Goal: Task Accomplishment & Management: Manage account settings

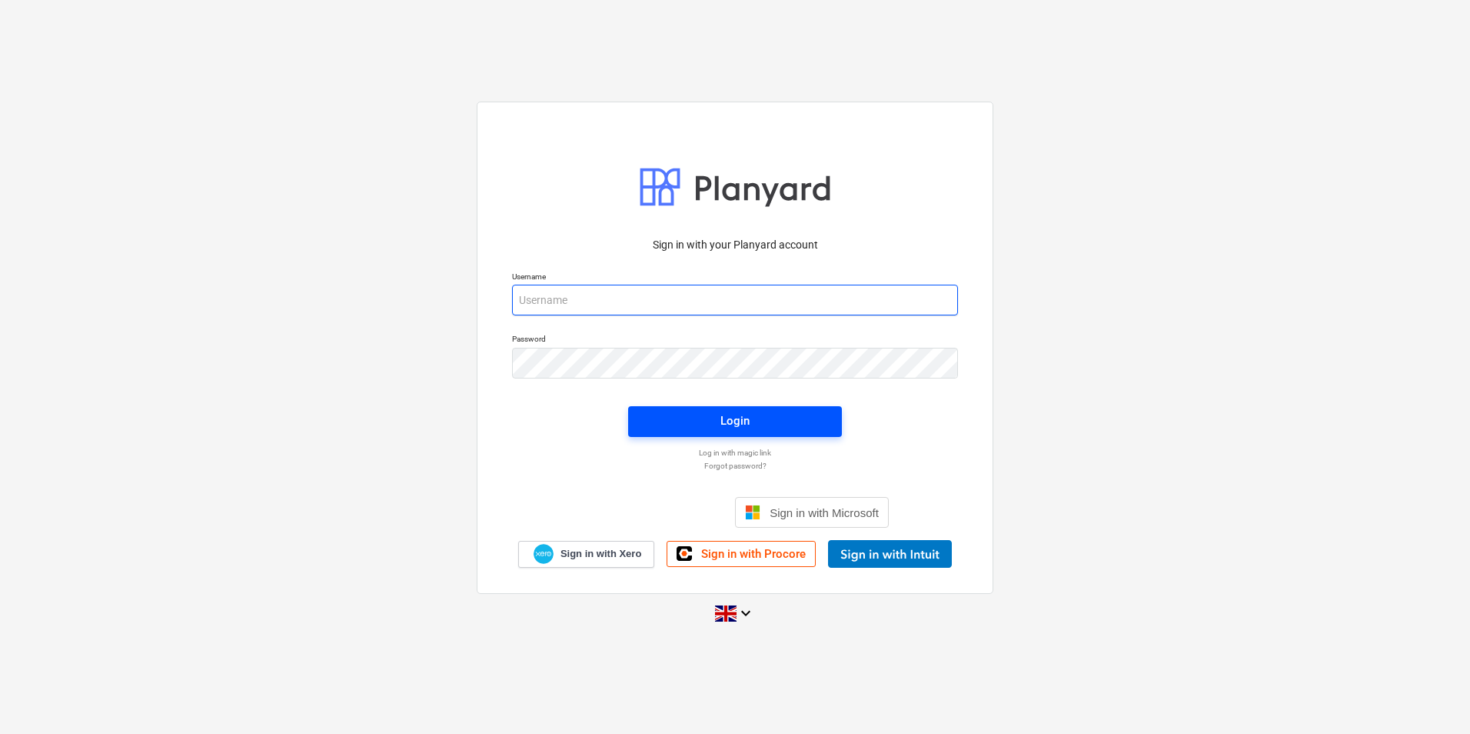
type input "[PERSON_NAME][EMAIL_ADDRESS][DOMAIN_NAME]"
click at [747, 418] on div "Login" at bounding box center [734, 421] width 29 height 20
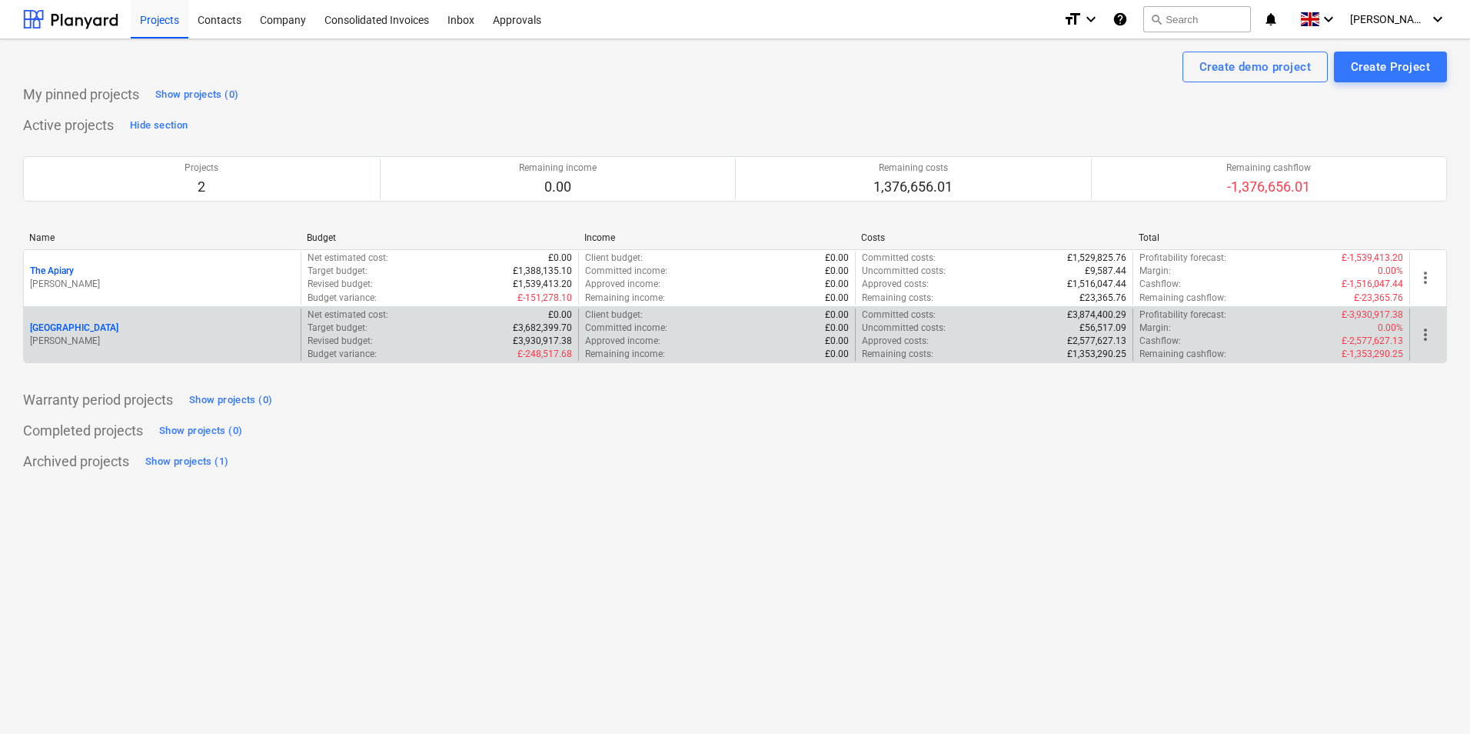
click at [154, 356] on div "[GEOGRAPHIC_DATA] [PERSON_NAME]" at bounding box center [162, 334] width 277 height 53
click at [125, 339] on p "[PERSON_NAME]" at bounding box center [162, 340] width 265 height 13
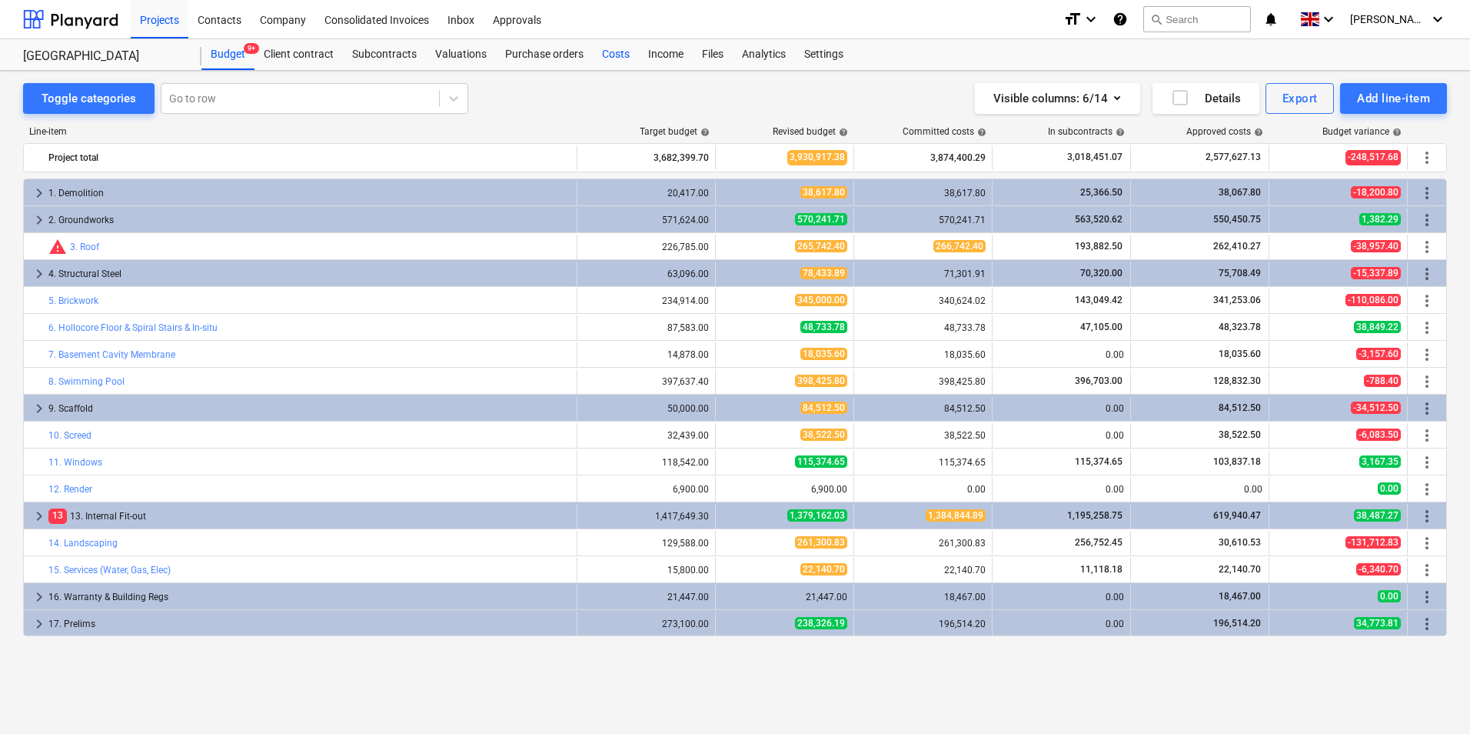
click at [615, 50] on div "Costs" at bounding box center [616, 54] width 46 height 31
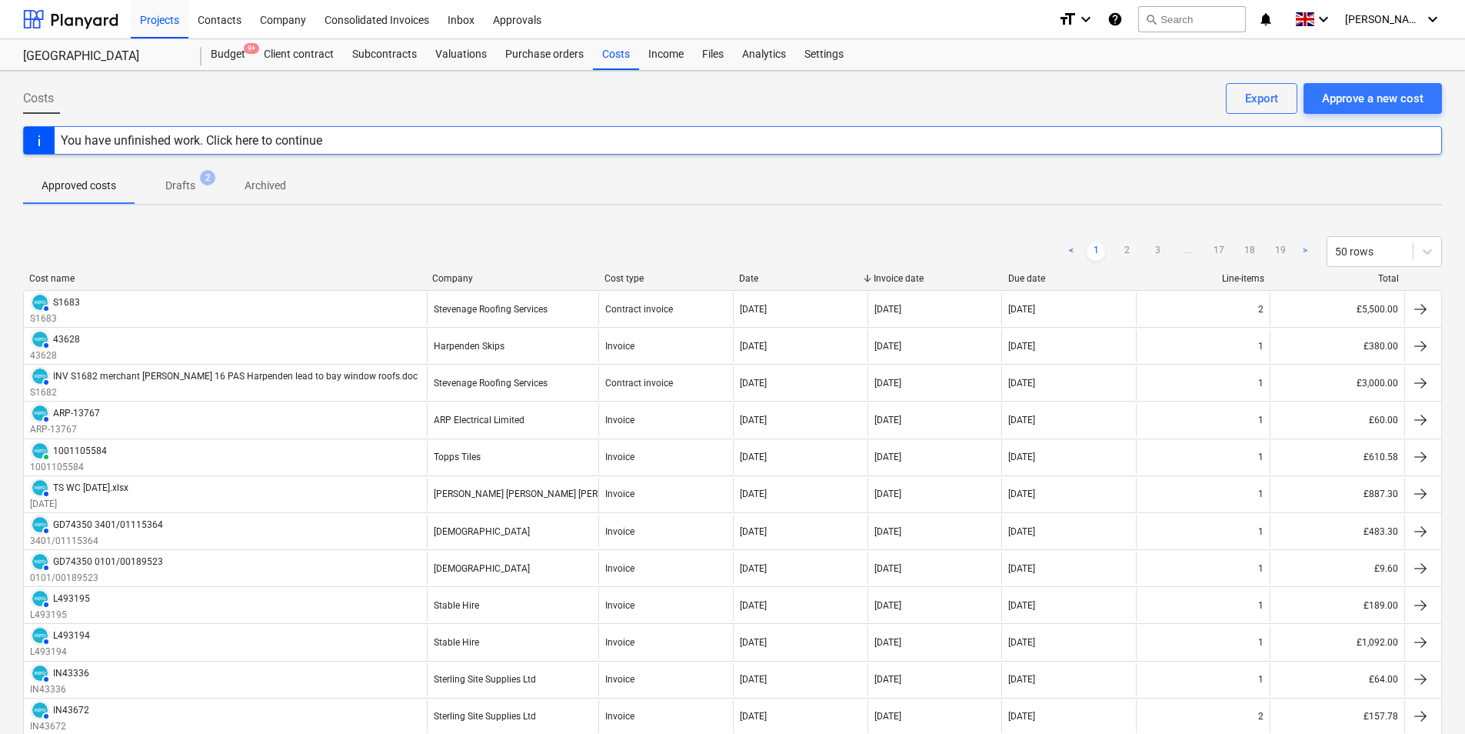
click at [177, 178] on p "Drafts" at bounding box center [180, 186] width 30 height 16
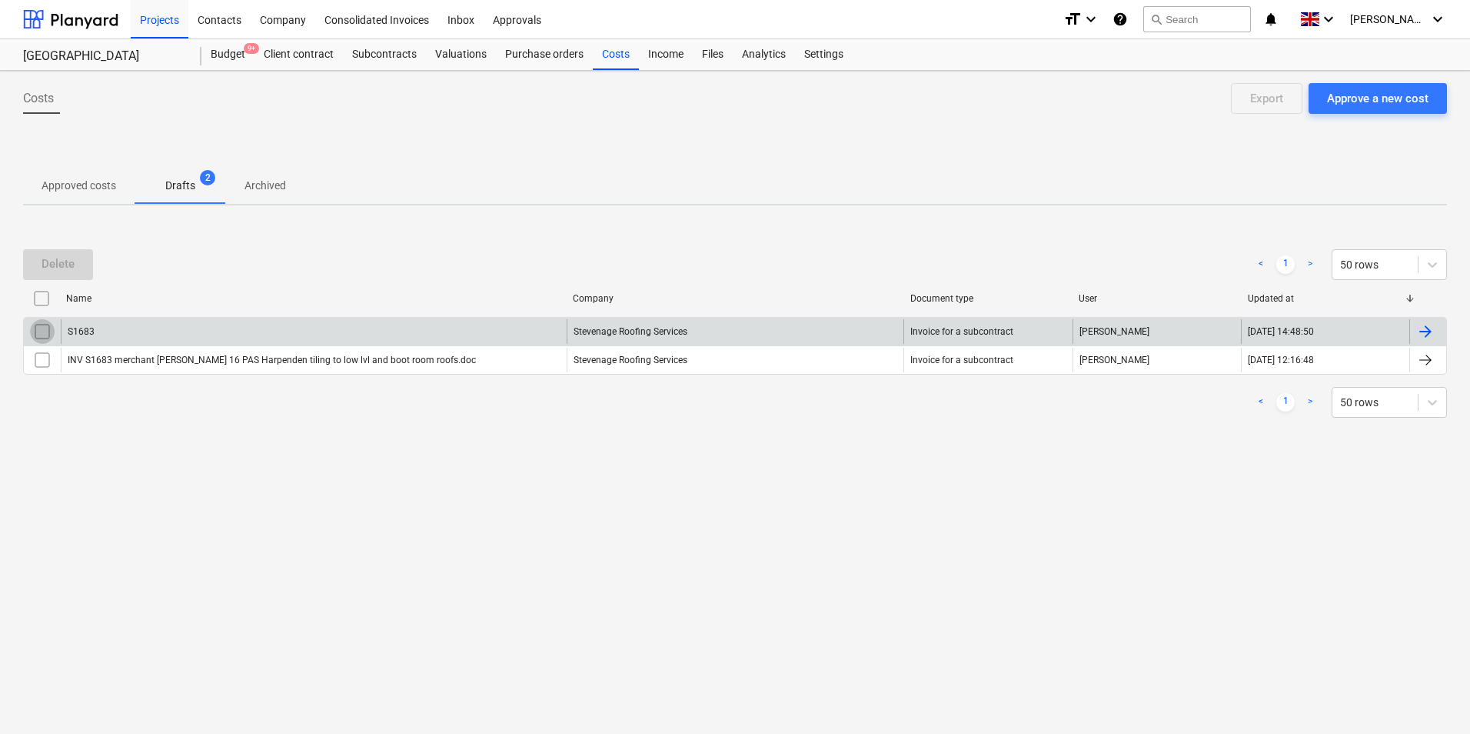
click at [35, 337] on input "checkbox" at bounding box center [42, 331] width 25 height 25
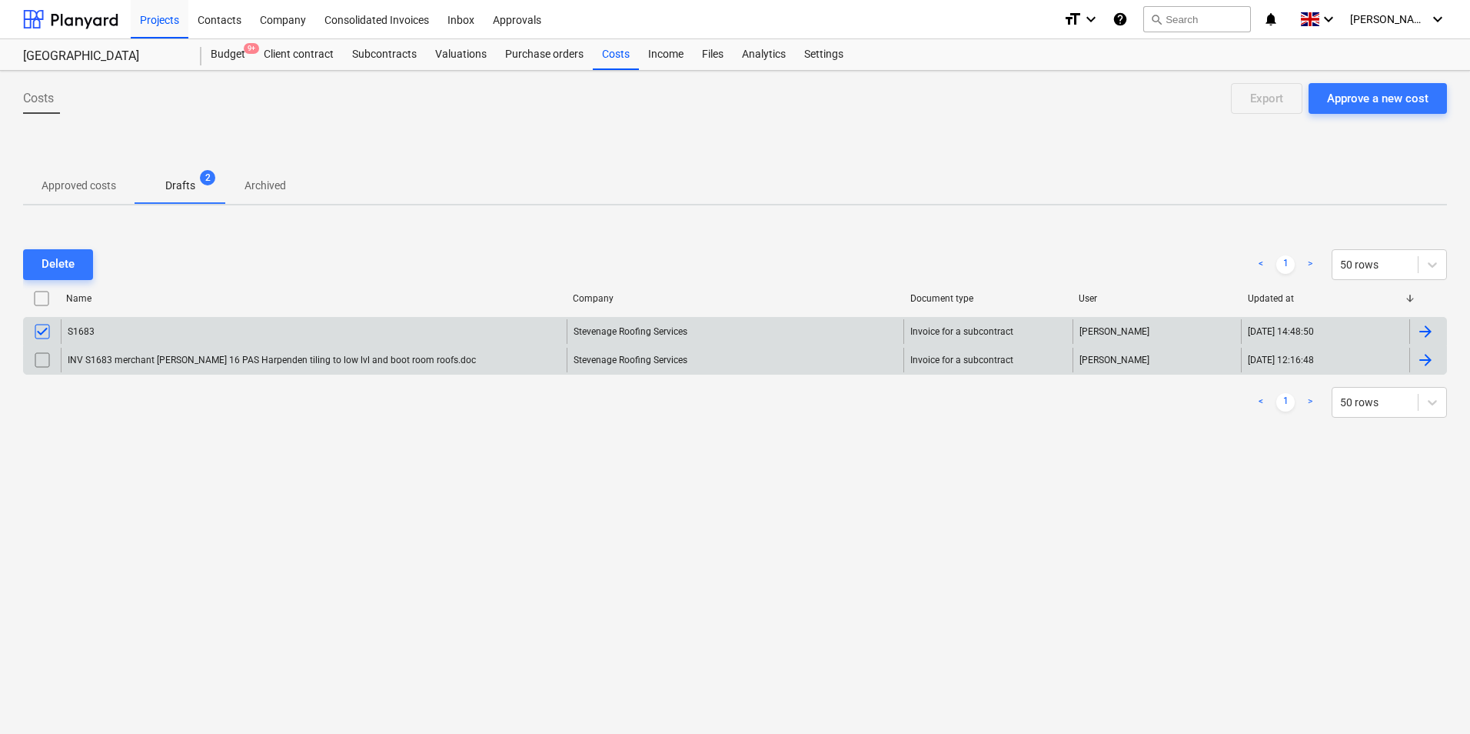
click at [43, 359] on input "checkbox" at bounding box center [42, 360] width 25 height 25
click at [55, 271] on div "Delete" at bounding box center [58, 264] width 33 height 20
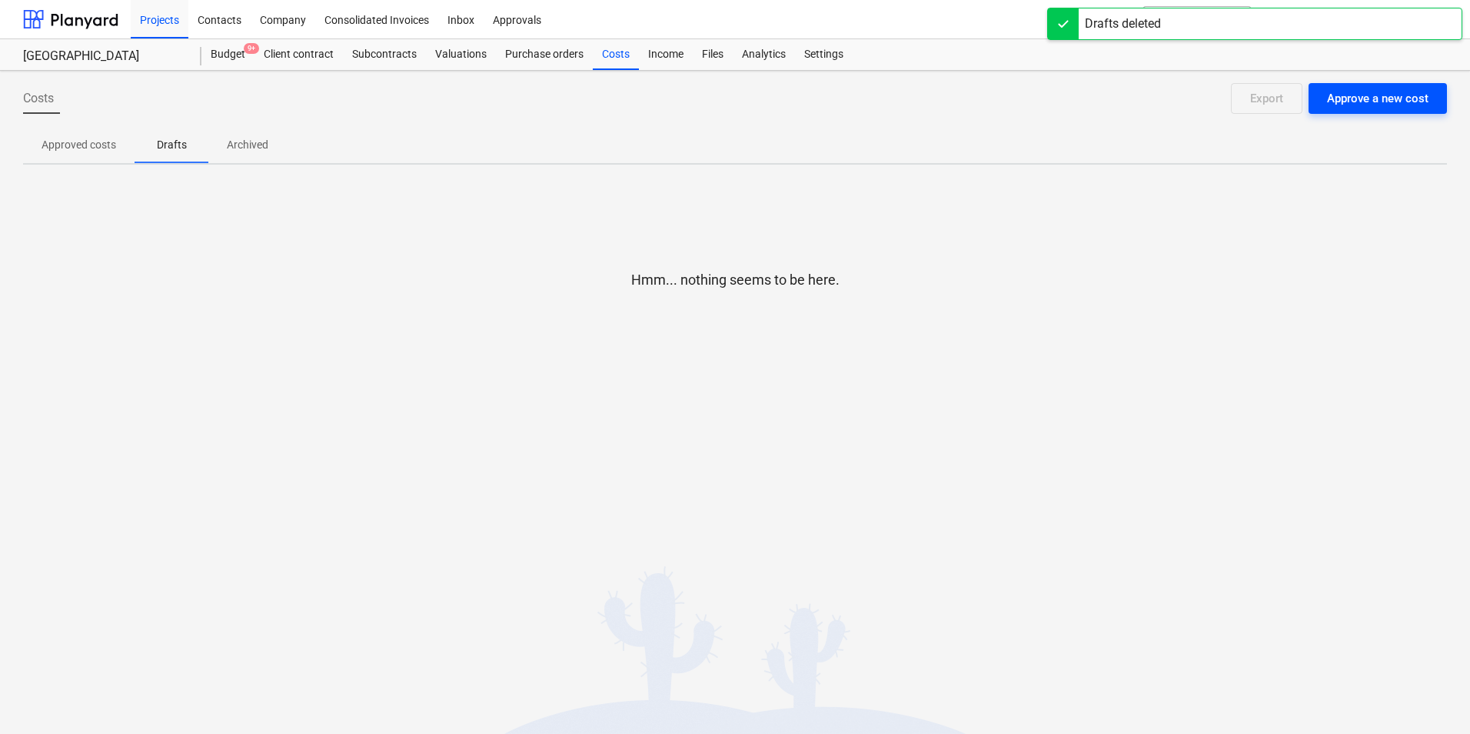
click at [1383, 98] on div "Approve a new cost" at bounding box center [1377, 98] width 101 height 20
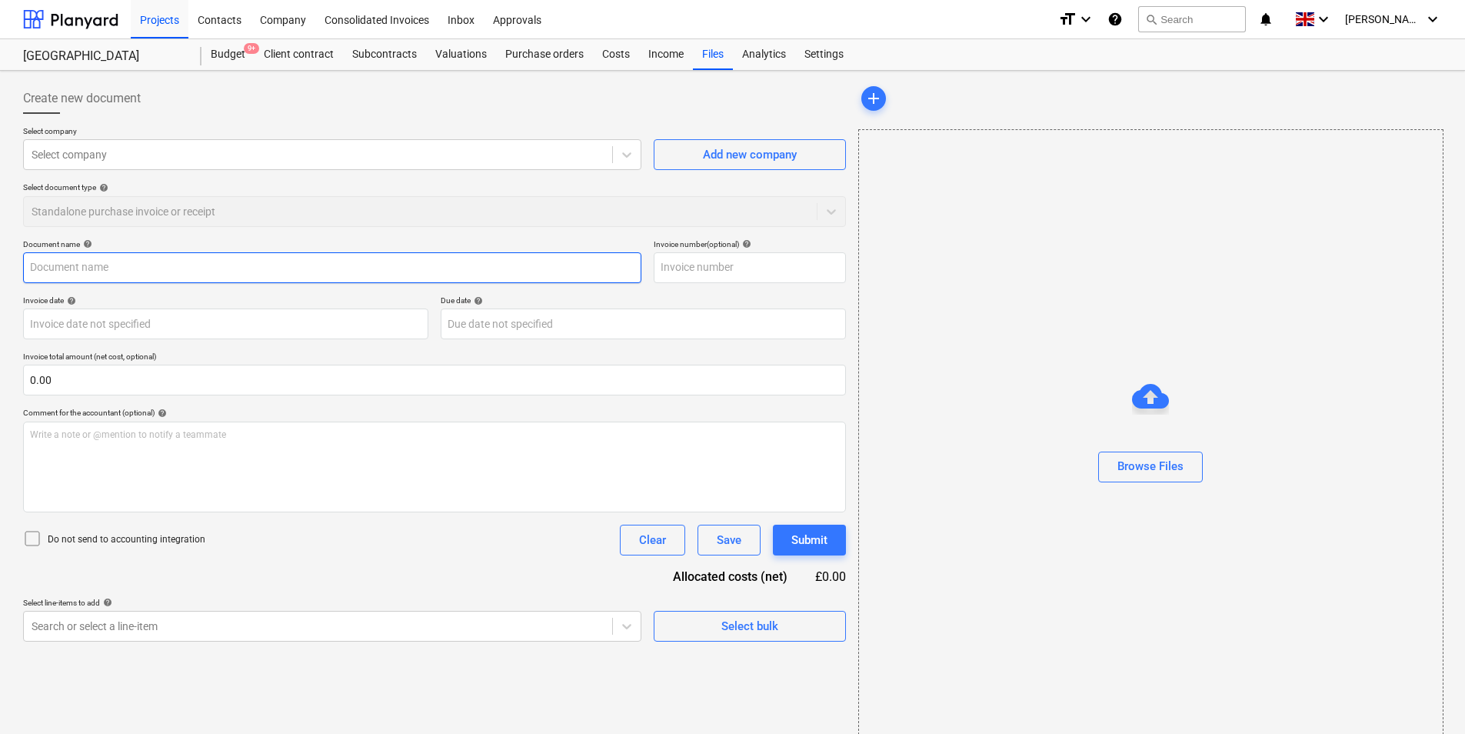
type input "Invoice WT-25154077.pdf"
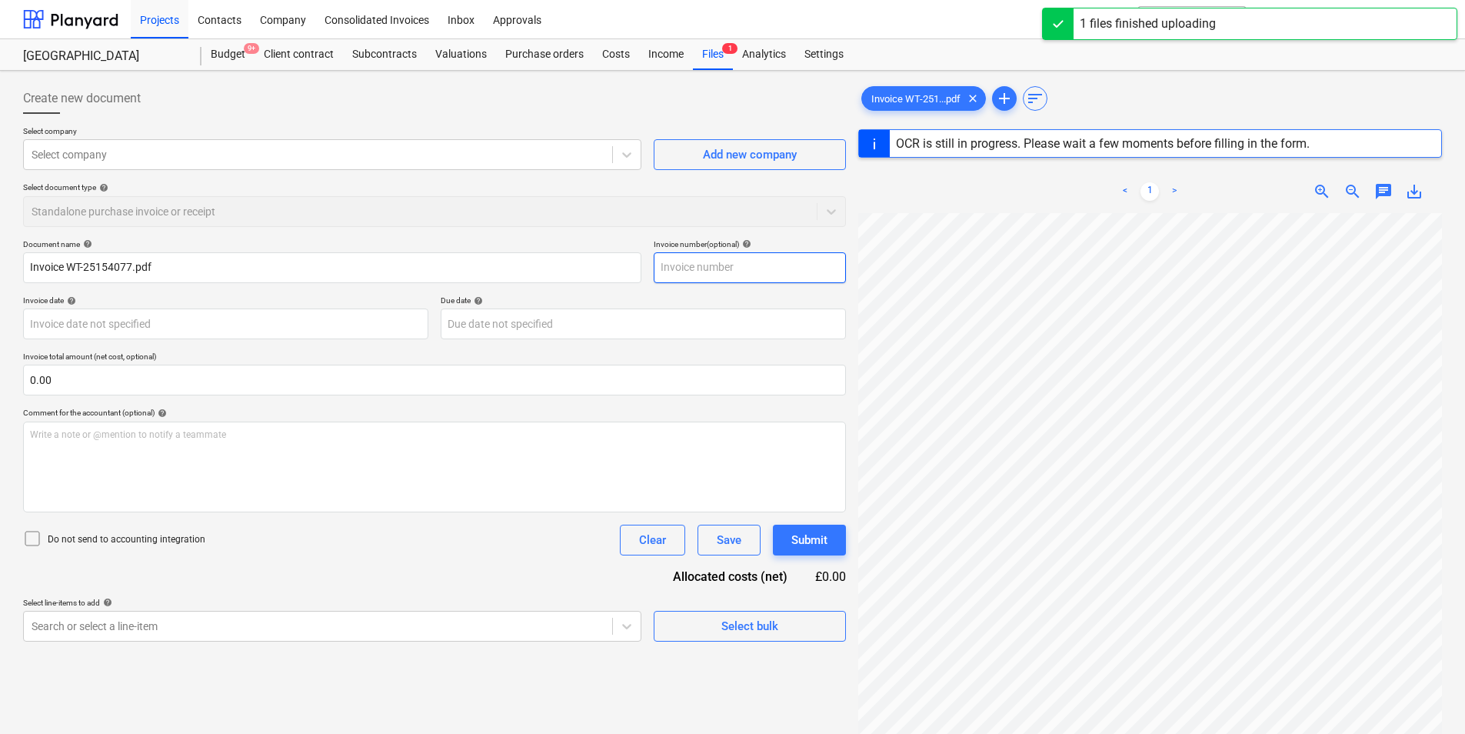
click at [707, 275] on input "text" at bounding box center [750, 267] width 192 height 31
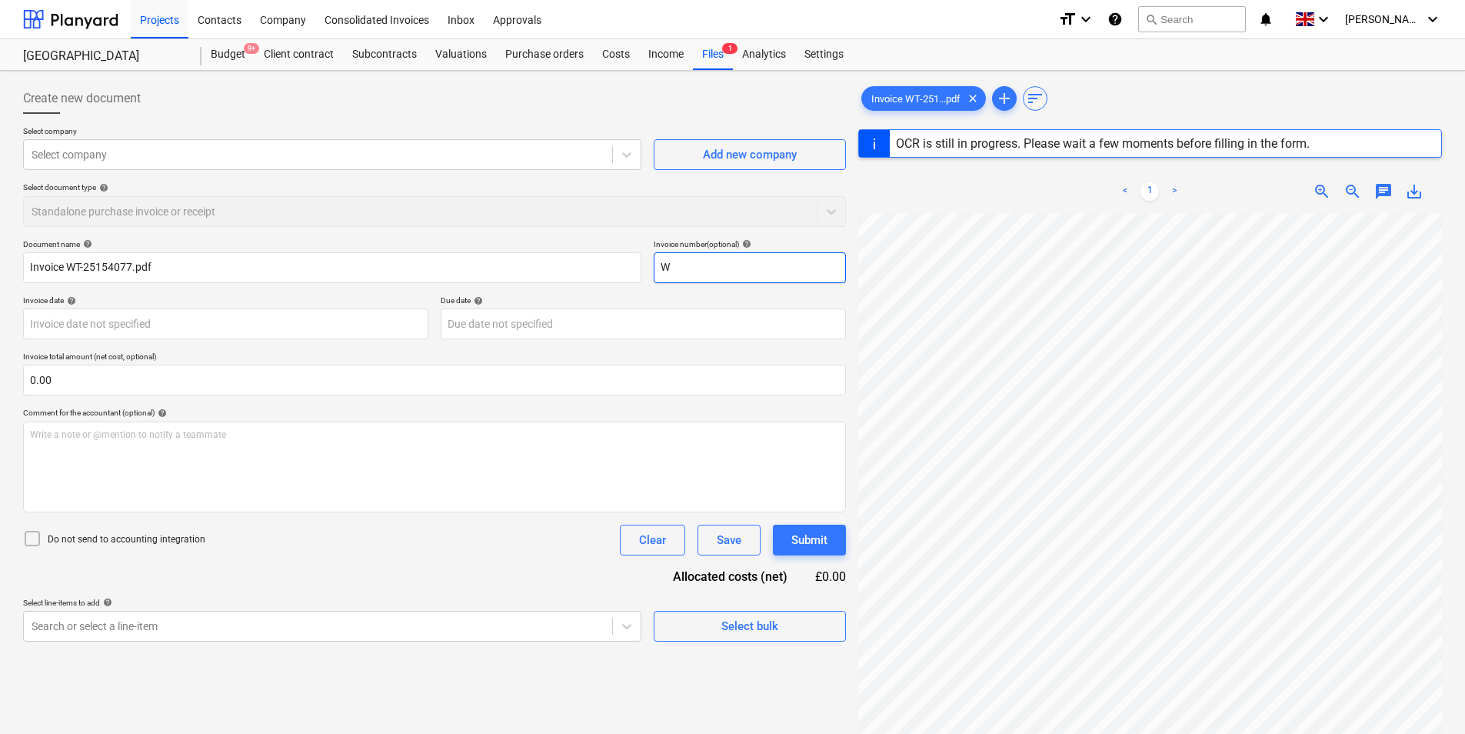
type input "WT"
type input "WT-25154077"
type input "[DATE]"
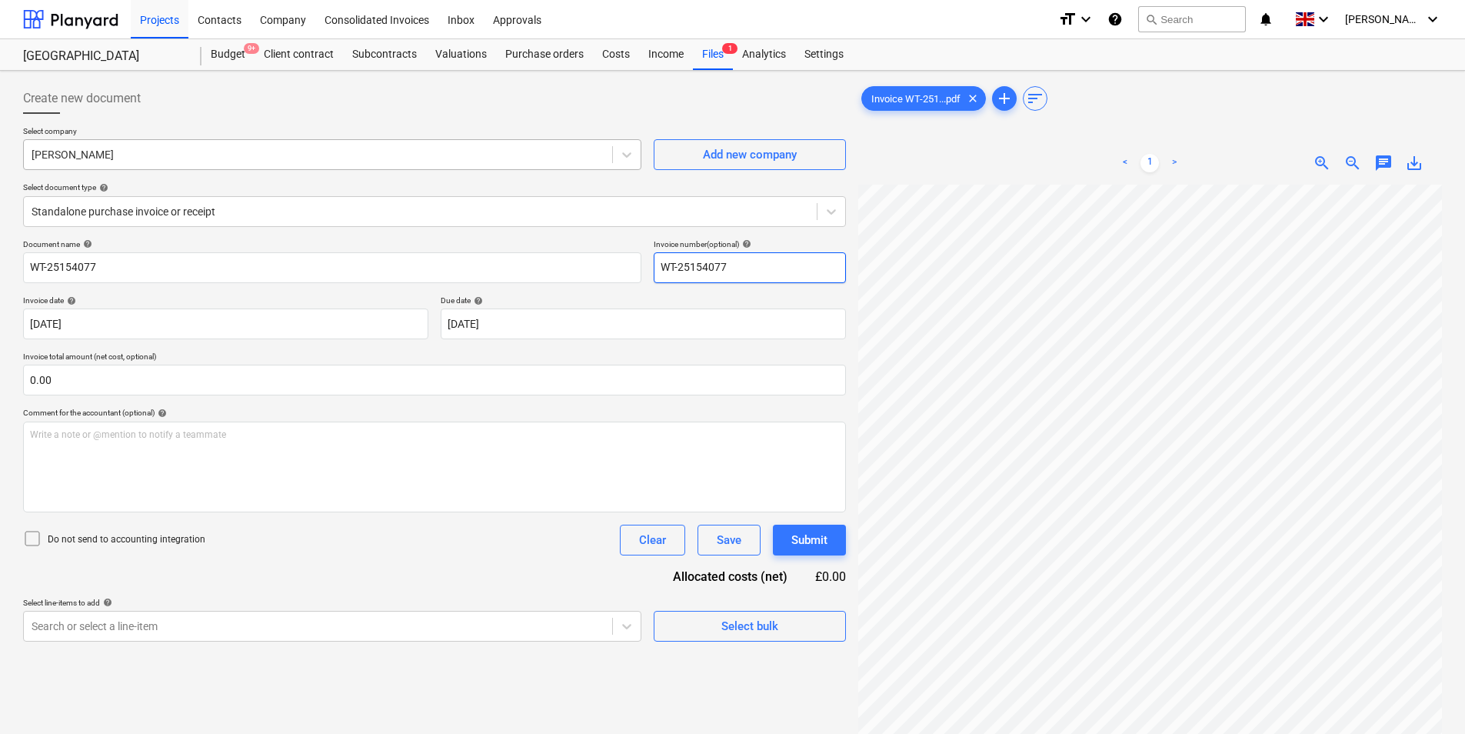
type input "WT-25154077"
click at [141, 158] on div at bounding box center [318, 154] width 573 height 15
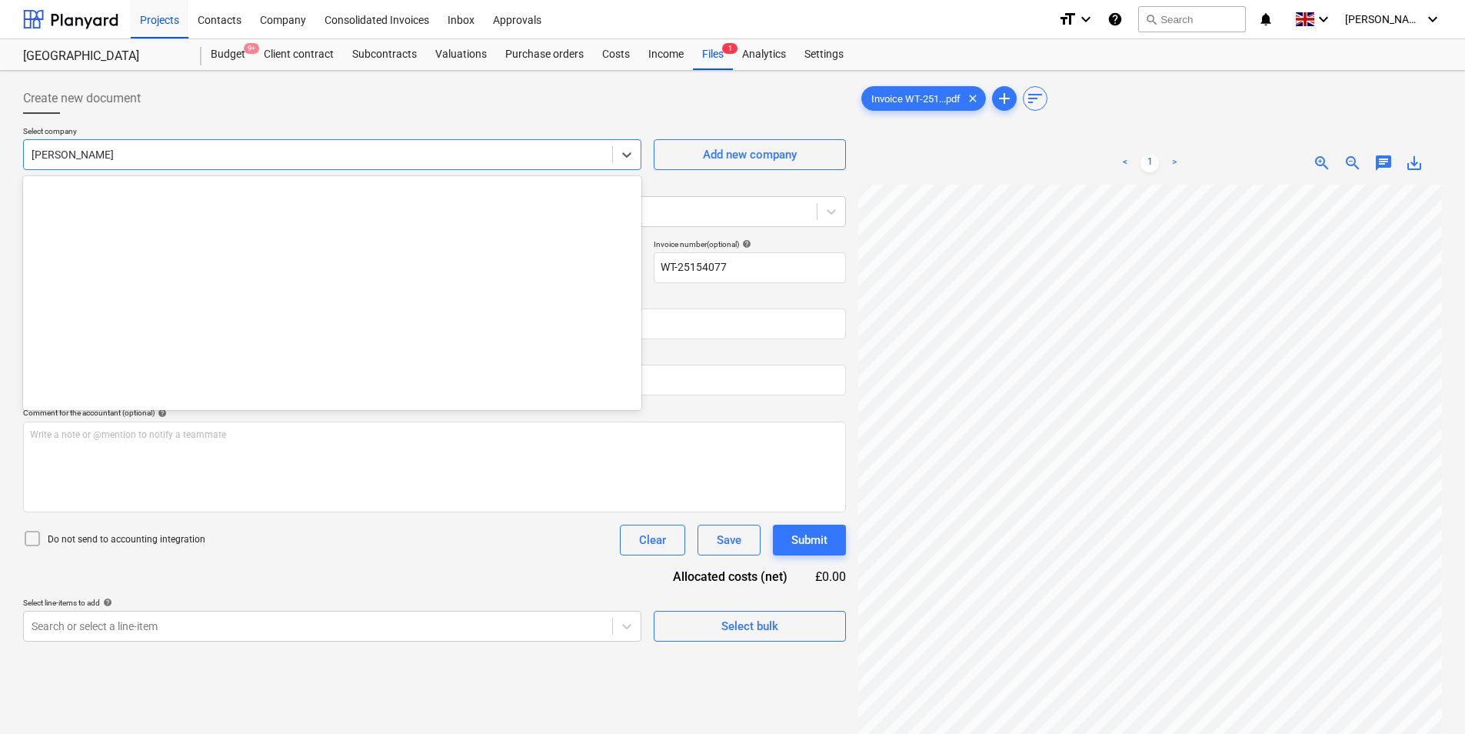
scroll to position [3956, 0]
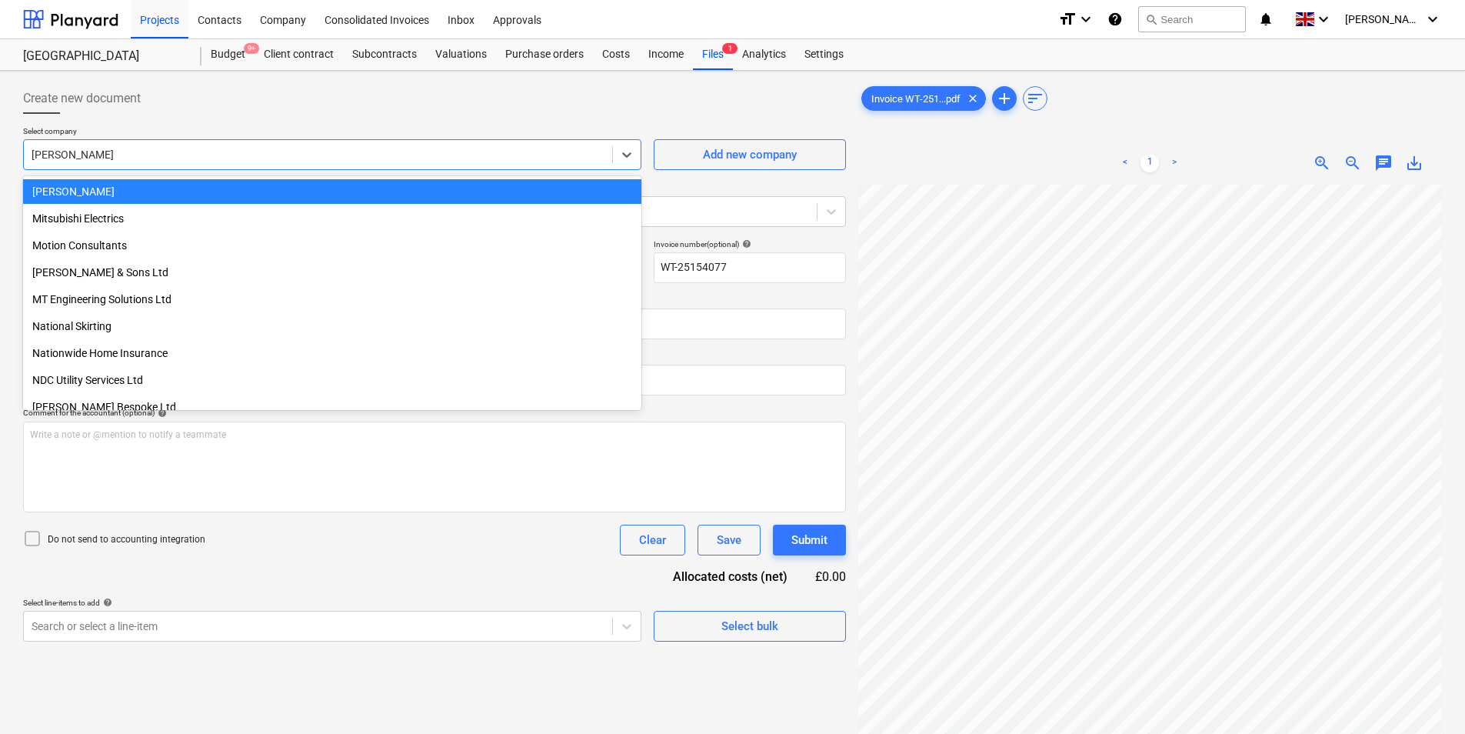
type input "w"
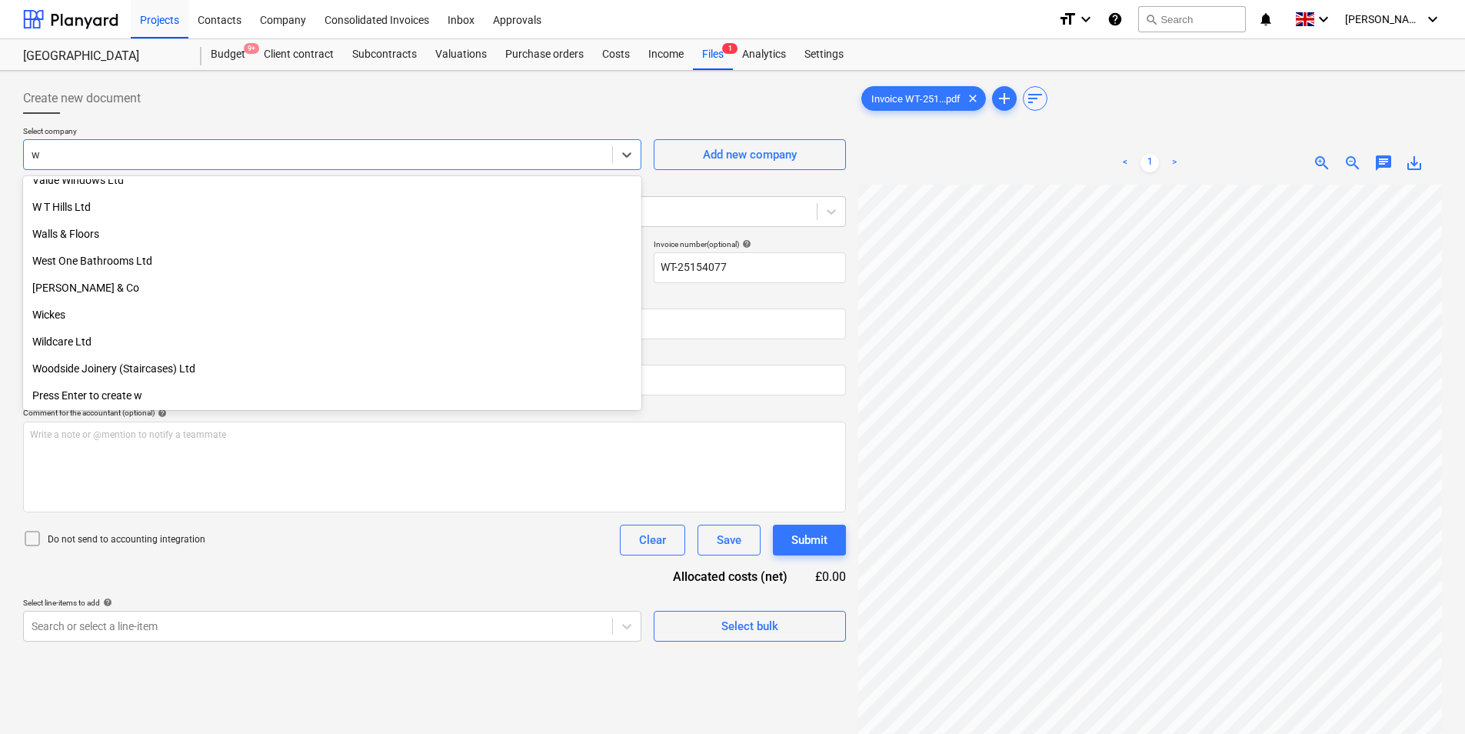
scroll to position [846, 0]
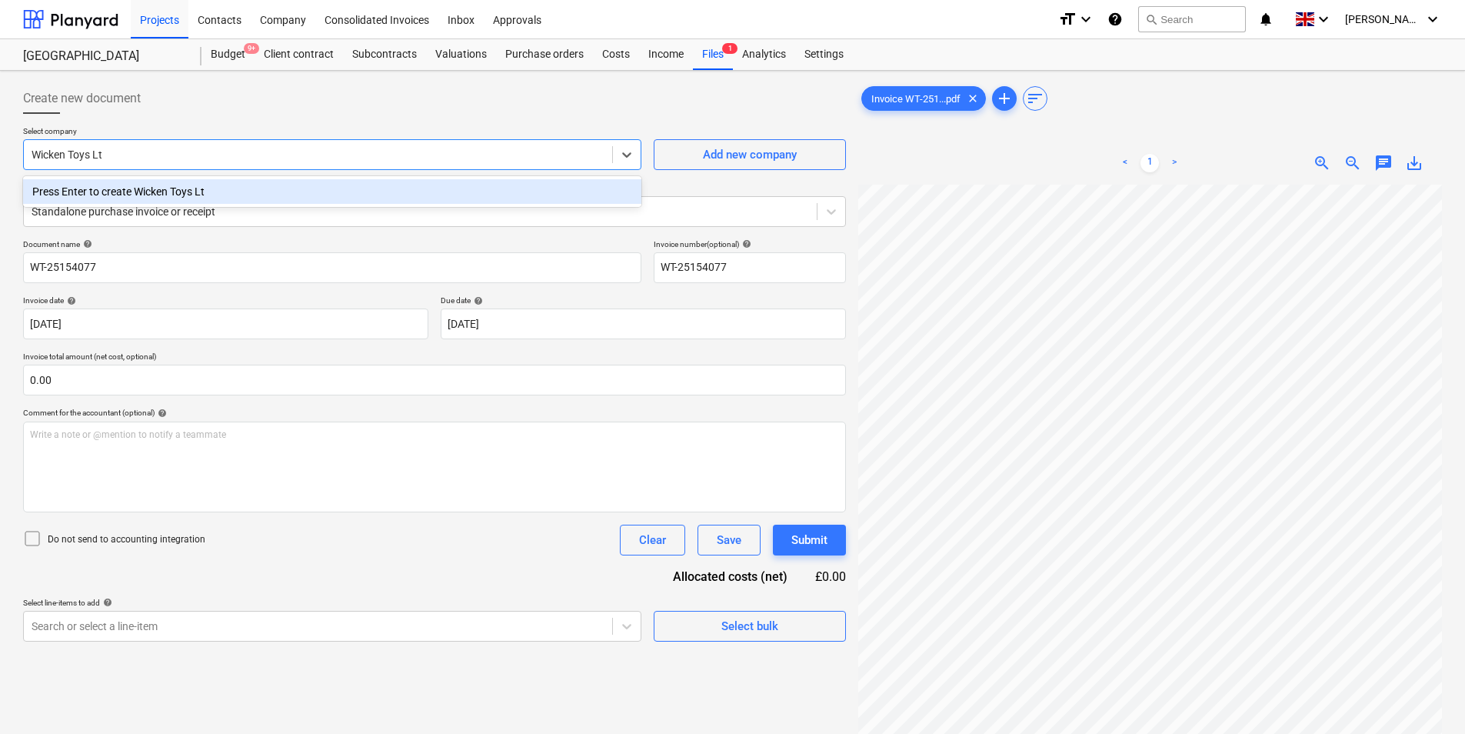
type input "Wicken Toys Ltd"
click at [148, 188] on div "Press Enter to create Wicken Toys Ltd" at bounding box center [332, 191] width 618 height 25
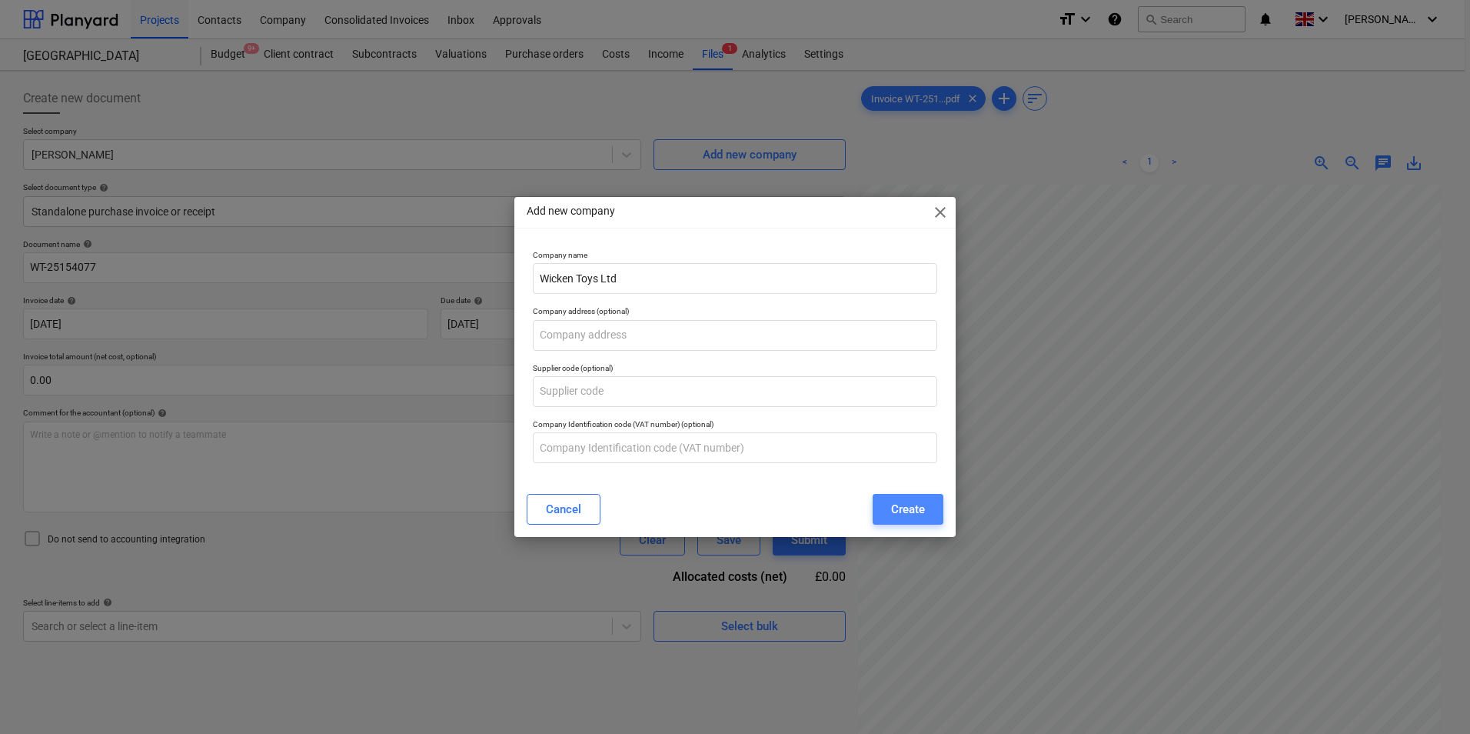
click at [933, 513] on button "Create" at bounding box center [908, 509] width 71 height 31
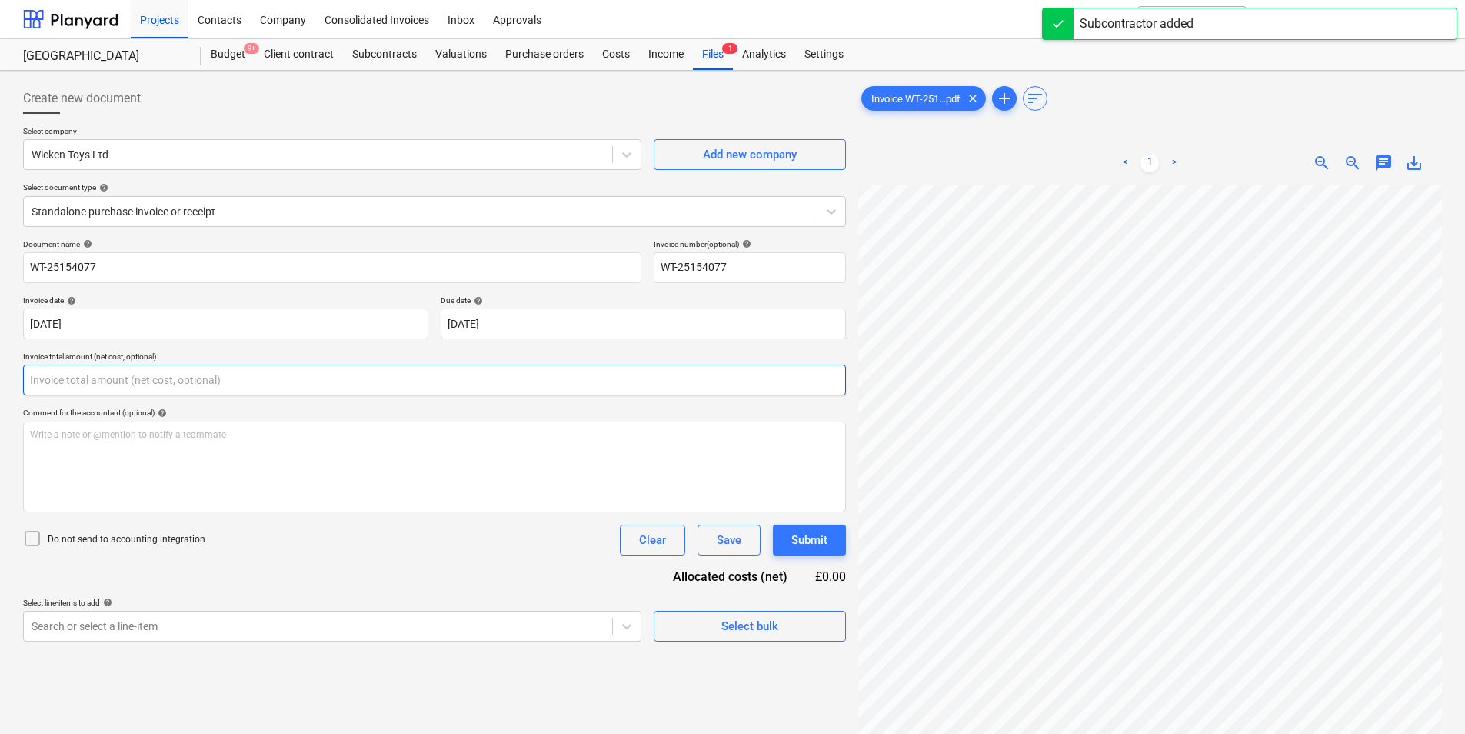
click at [228, 387] on input "text" at bounding box center [434, 379] width 823 height 31
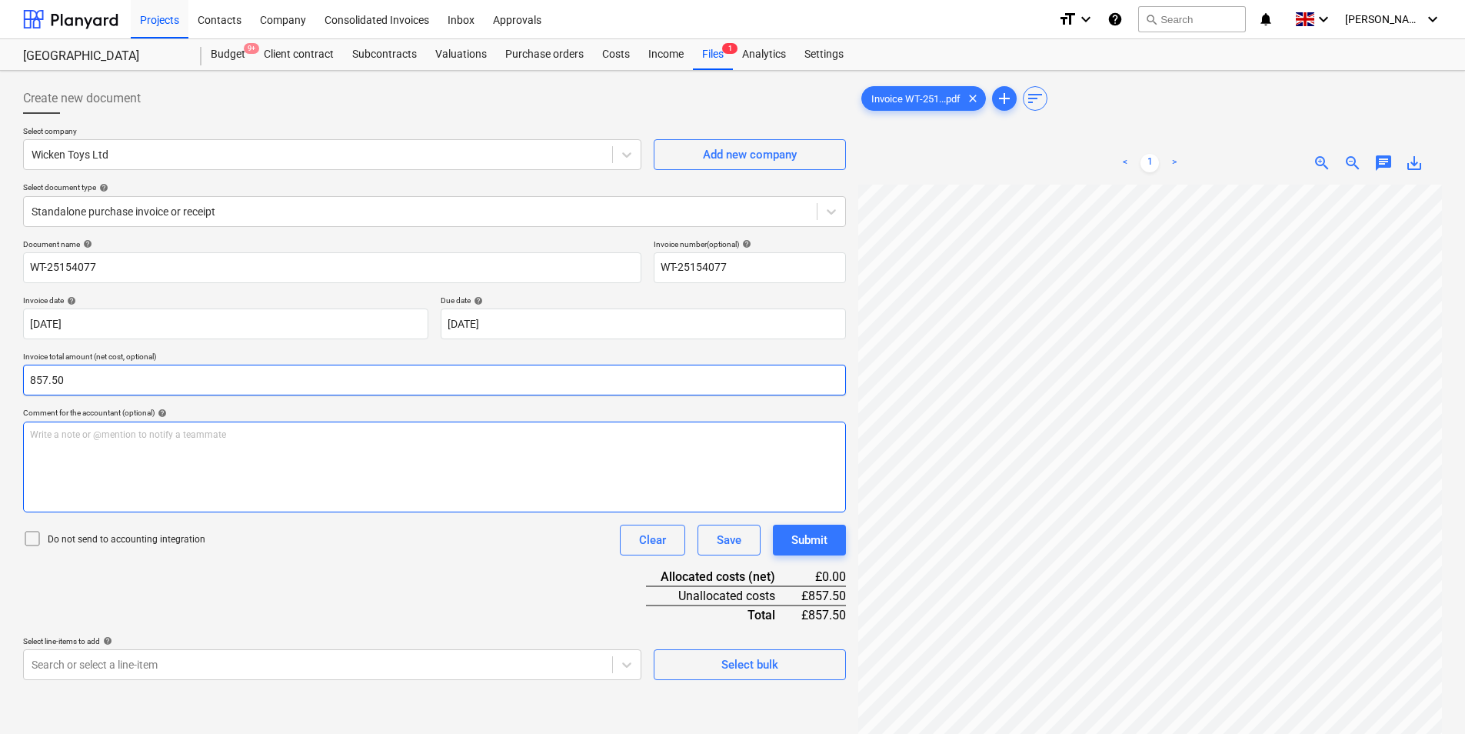
type input "857.50"
click at [228, 478] on div "Write a note or @mention to notify a teammate [PERSON_NAME]" at bounding box center [434, 466] width 823 height 91
drag, startPoint x: 46, startPoint y: 433, endPoint x: 78, endPoint y: 498, distance: 72.9
click at [46, 435] on span "Flatground trampoline" at bounding box center [77, 434] width 94 height 11
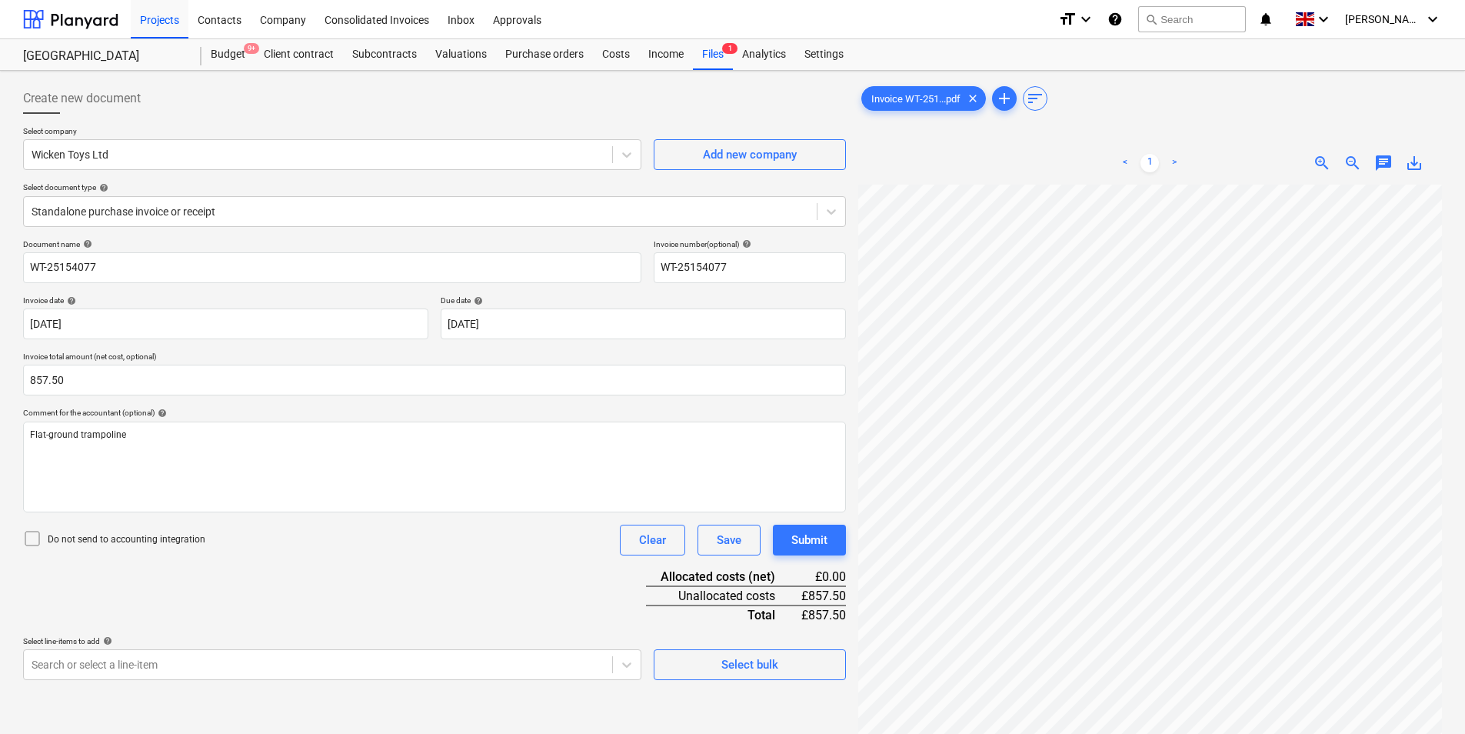
drag, startPoint x: 261, startPoint y: 546, endPoint x: 511, endPoint y: 637, distance: 266.1
click at [261, 546] on div "Do not send to accounting integration Clear Save Submit" at bounding box center [434, 539] width 823 height 31
click at [712, 661] on span "Select bulk" at bounding box center [750, 664] width 154 height 20
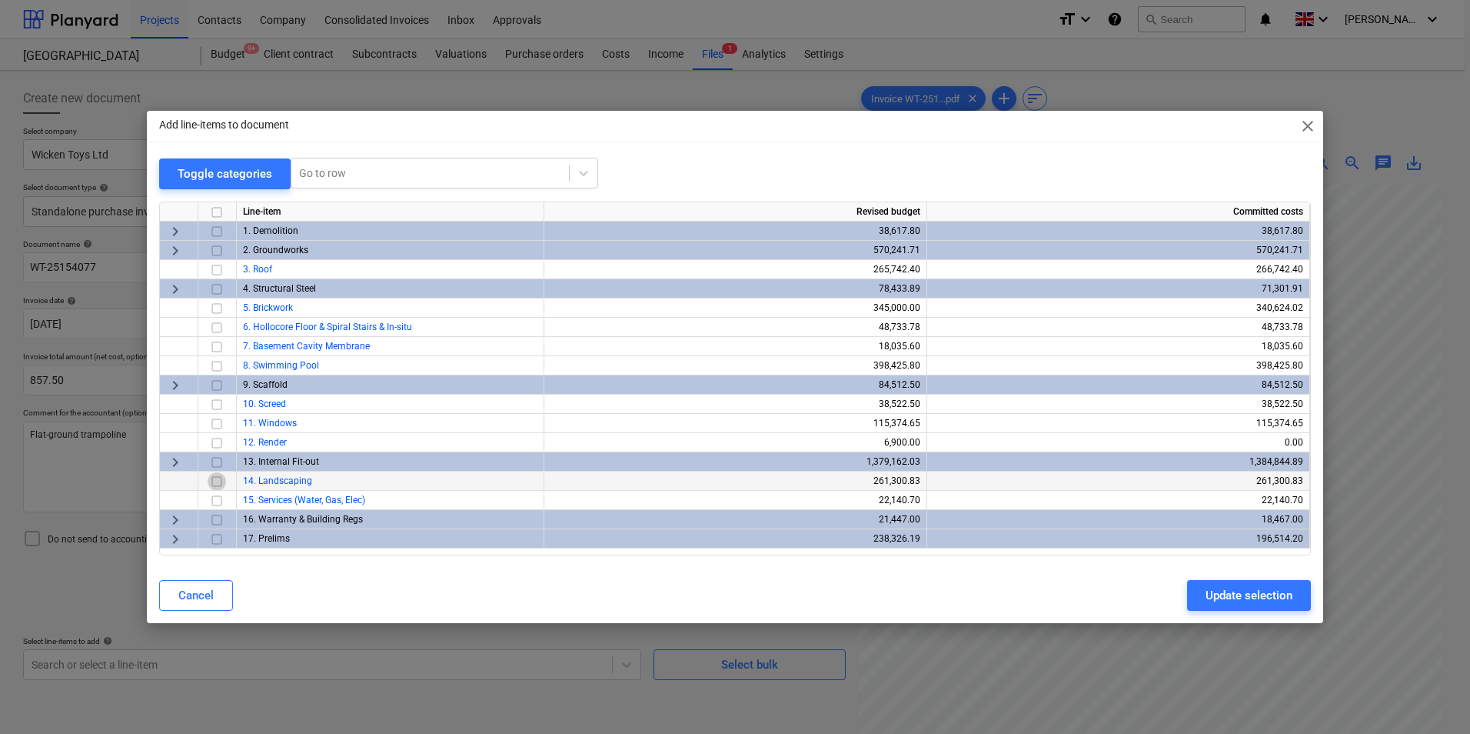
click at [216, 484] on input "checkbox" at bounding box center [217, 481] width 18 height 18
click at [1236, 601] on div "Update selection" at bounding box center [1249, 595] width 87 height 20
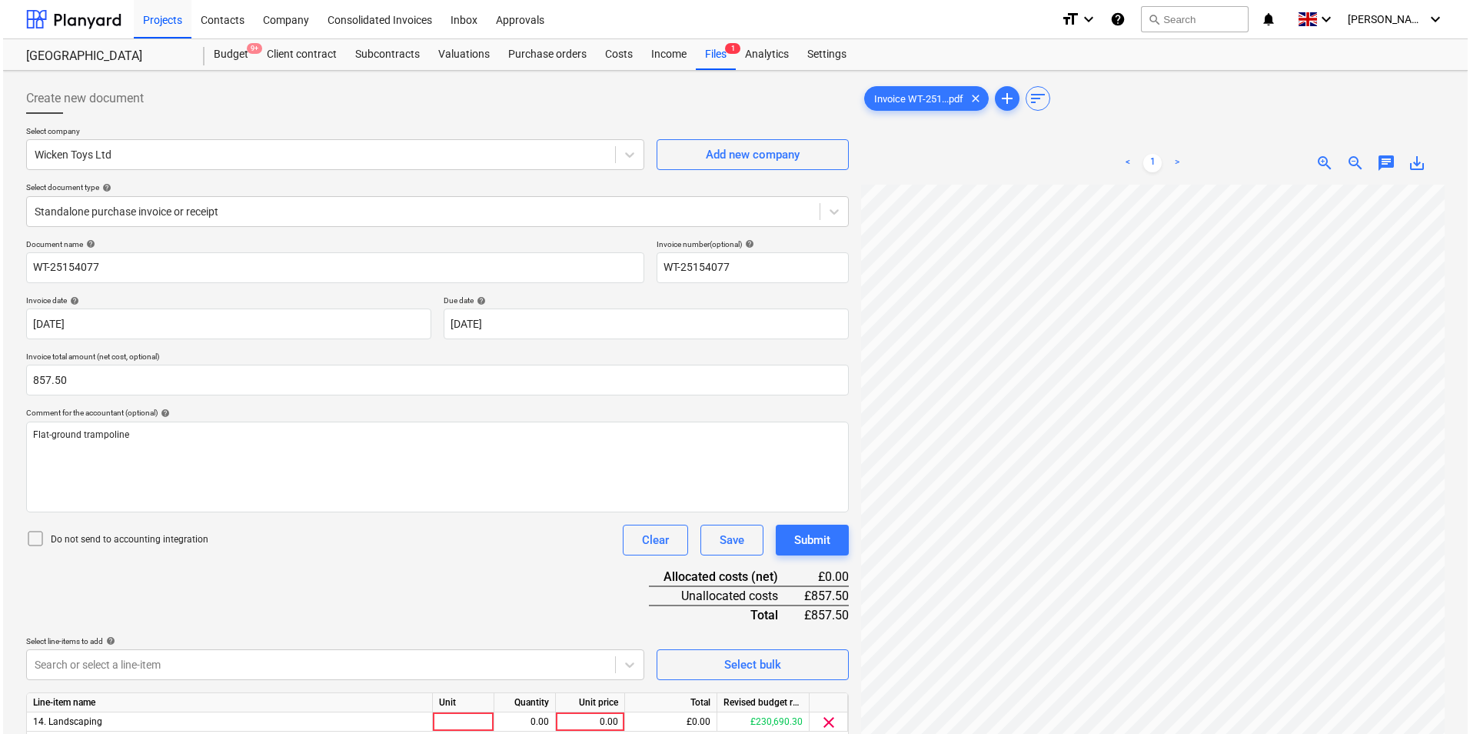
scroll to position [154, 0]
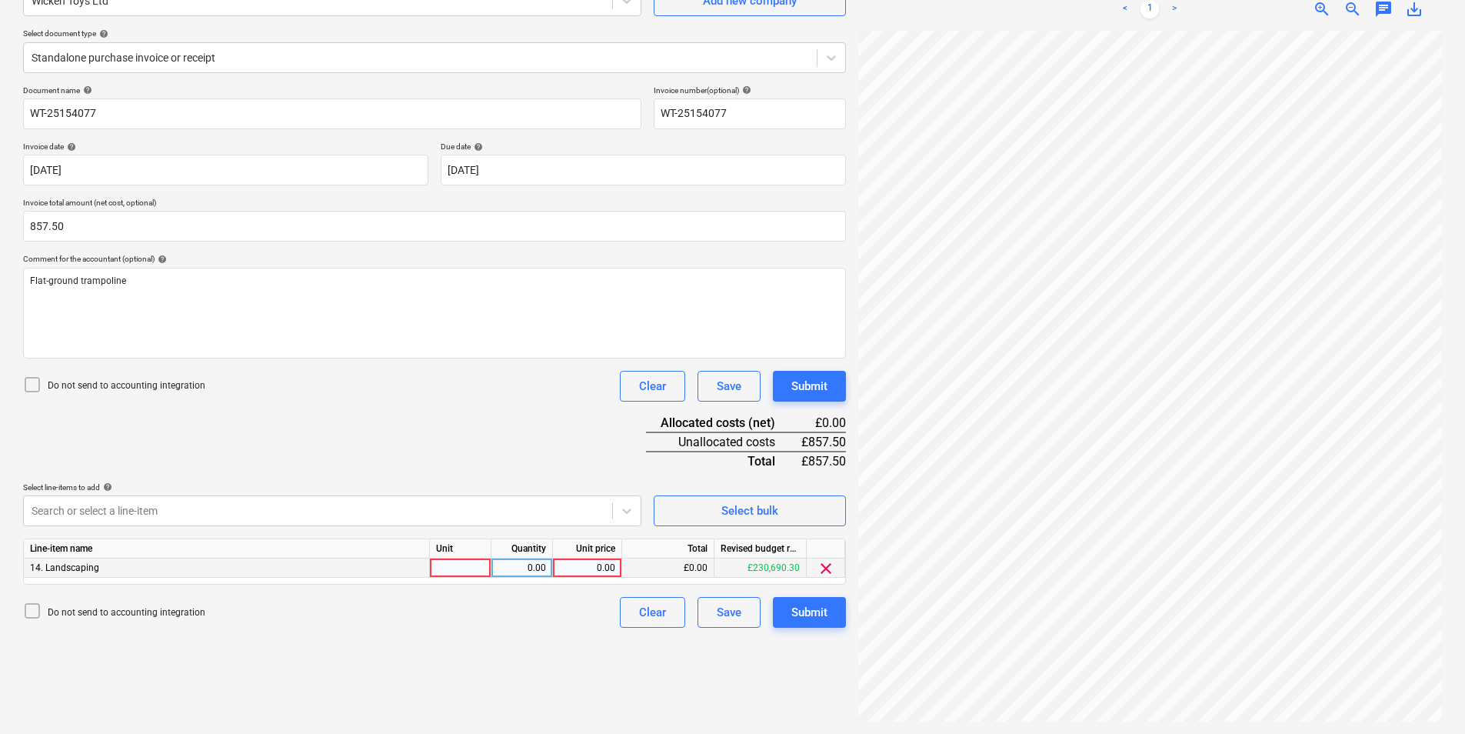
click at [470, 568] on div at bounding box center [461, 567] width 62 height 19
type input "ea"
type input "857.5"
click at [823, 620] on div "Submit" at bounding box center [809, 612] width 36 height 20
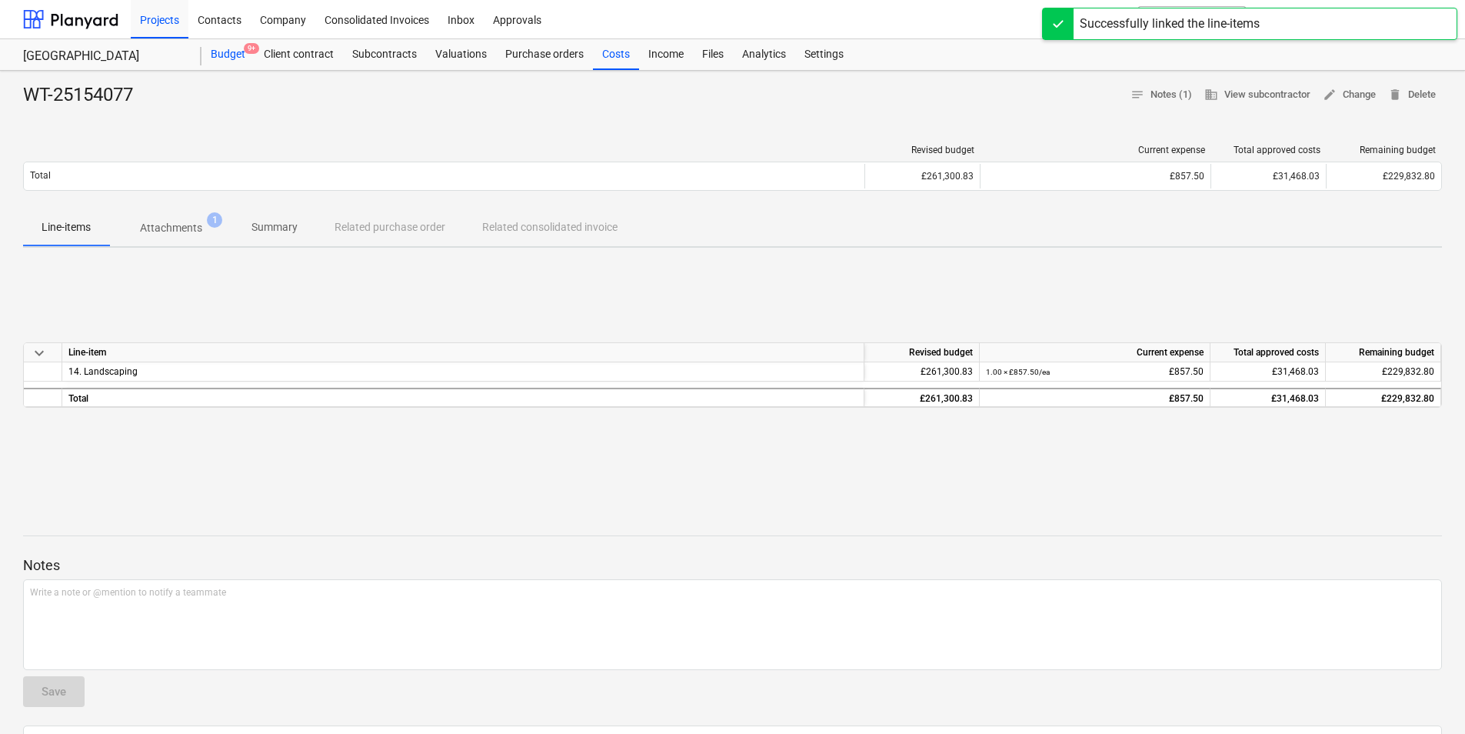
drag, startPoint x: 232, startPoint y: 45, endPoint x: 233, endPoint y: 55, distance: 9.3
click at [231, 46] on div "Budget 9+" at bounding box center [227, 54] width 53 height 31
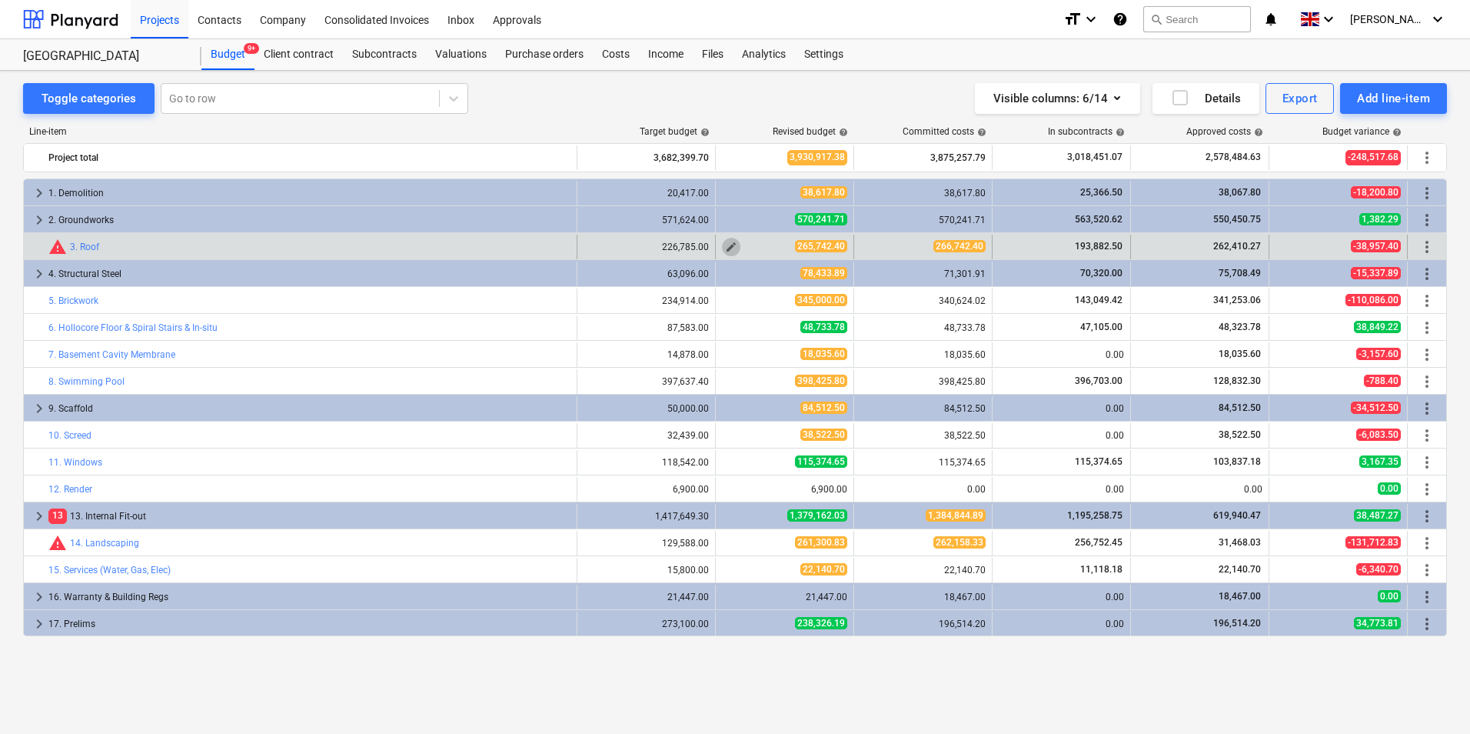
click at [733, 245] on span "edit" at bounding box center [731, 247] width 12 height 12
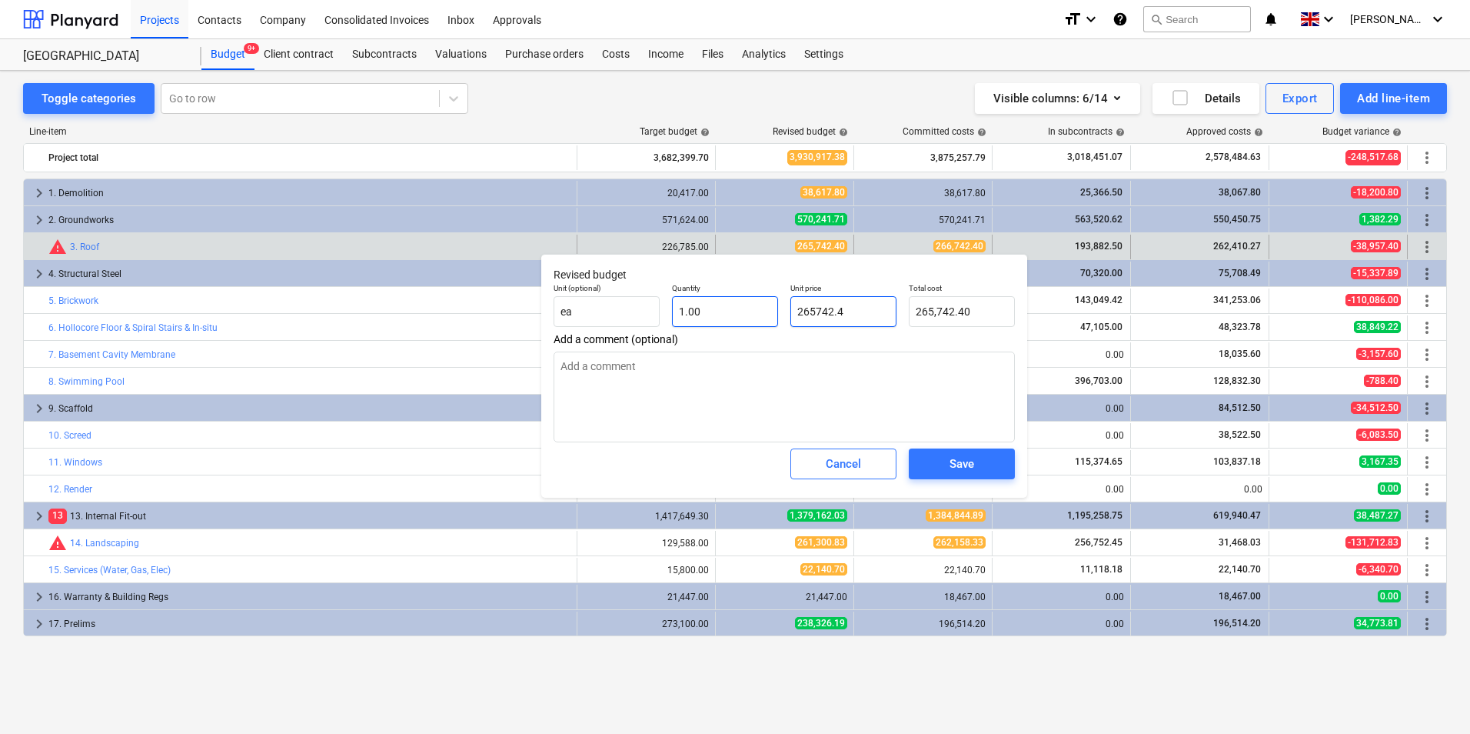
drag, startPoint x: 879, startPoint y: 311, endPoint x: 686, endPoint y: 325, distance: 193.6
click at [701, 324] on div "Unit (optional) ea Quantity 1.00 Unit price 265742.4 Total cost 265,742.40" at bounding box center [784, 305] width 474 height 56
type input "2"
type textarea "x"
type input "2.00"
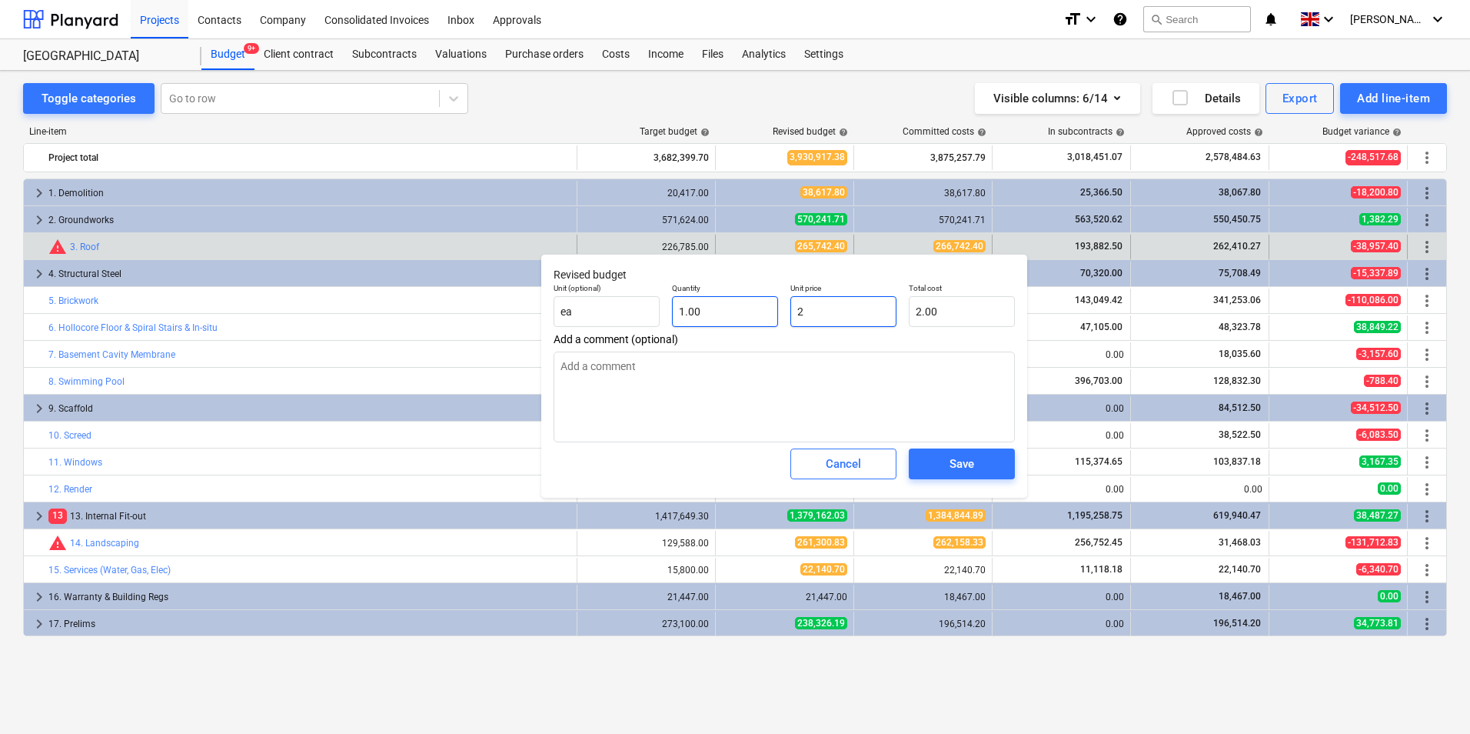
type input "26"
type textarea "x"
type input "26.00"
type input "266"
type textarea "x"
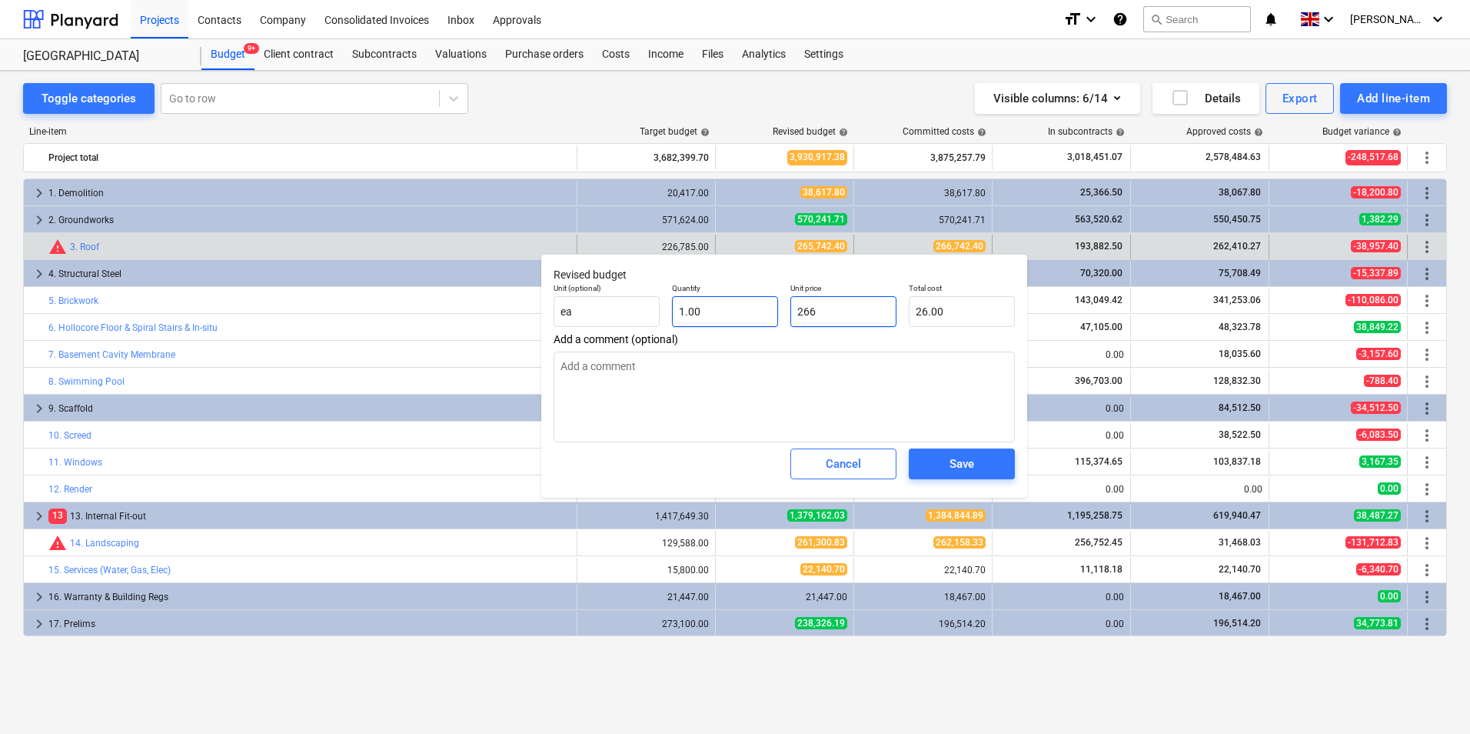
type input "266.00"
type input "2667"
type textarea "x"
type input "2,667.00"
type input "26674"
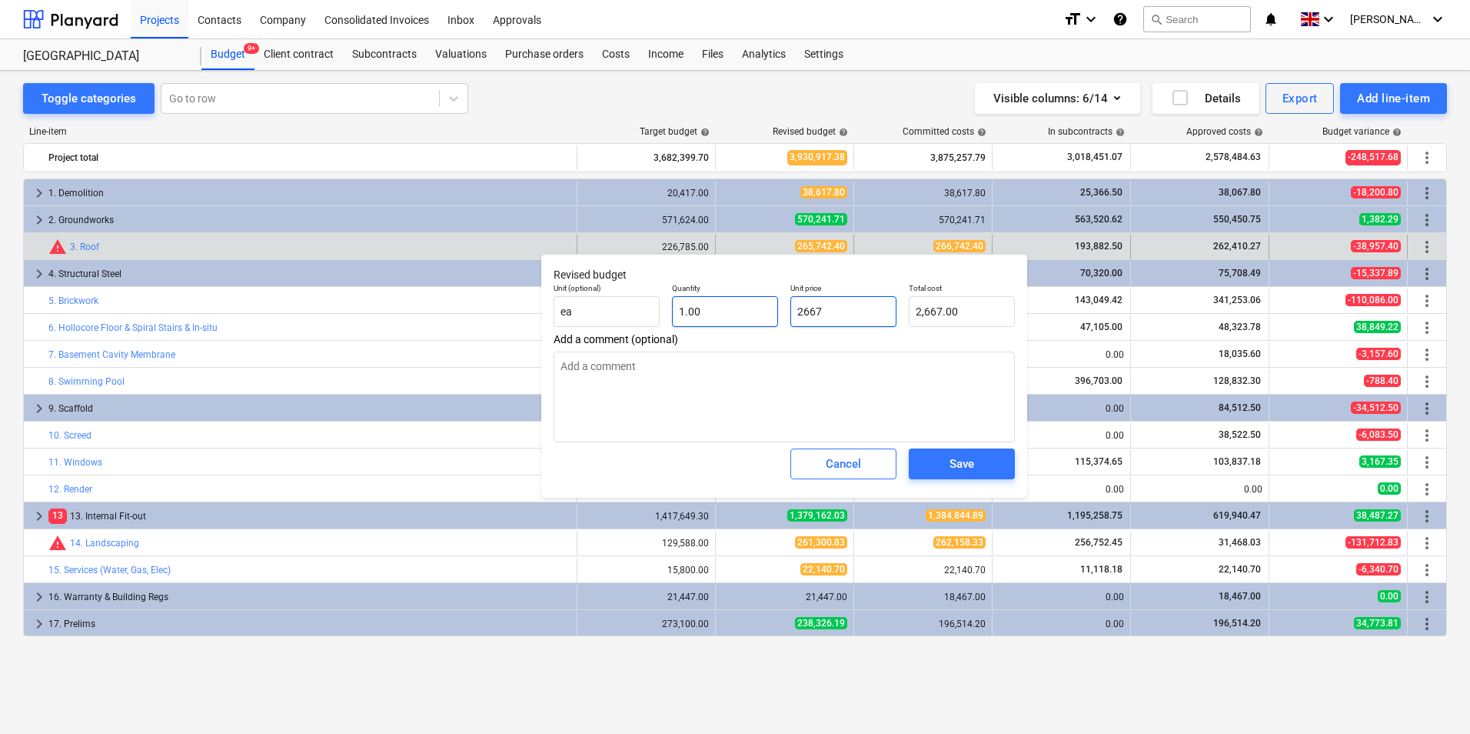
type textarea "x"
type input "26,674.00"
type input "266742"
type textarea "x"
type input "266,742.00"
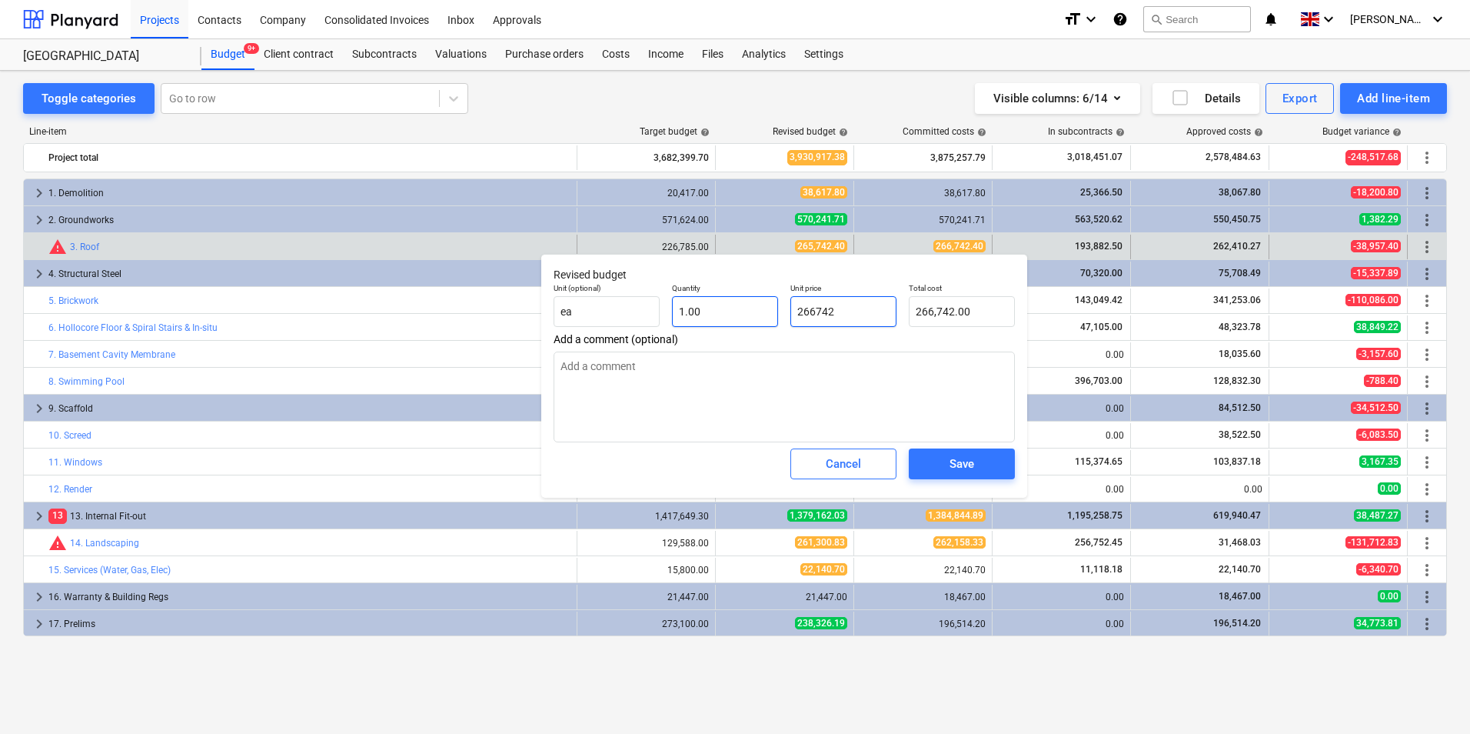
type input "266742."
type textarea "x"
type input "266742.4"
type textarea "x"
type input "266,742.40"
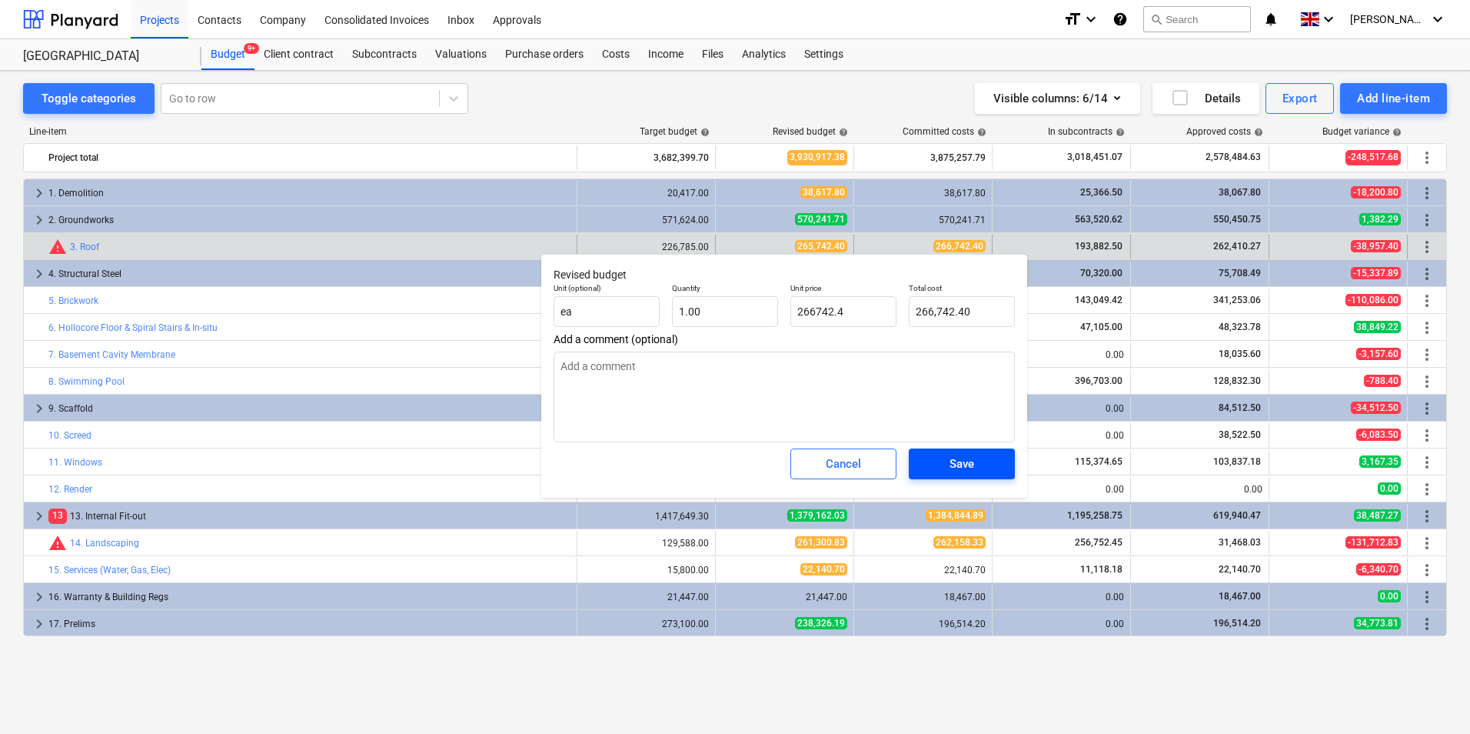
type input "266,742.40"
click at [967, 461] on div "Save" at bounding box center [962, 464] width 25 height 20
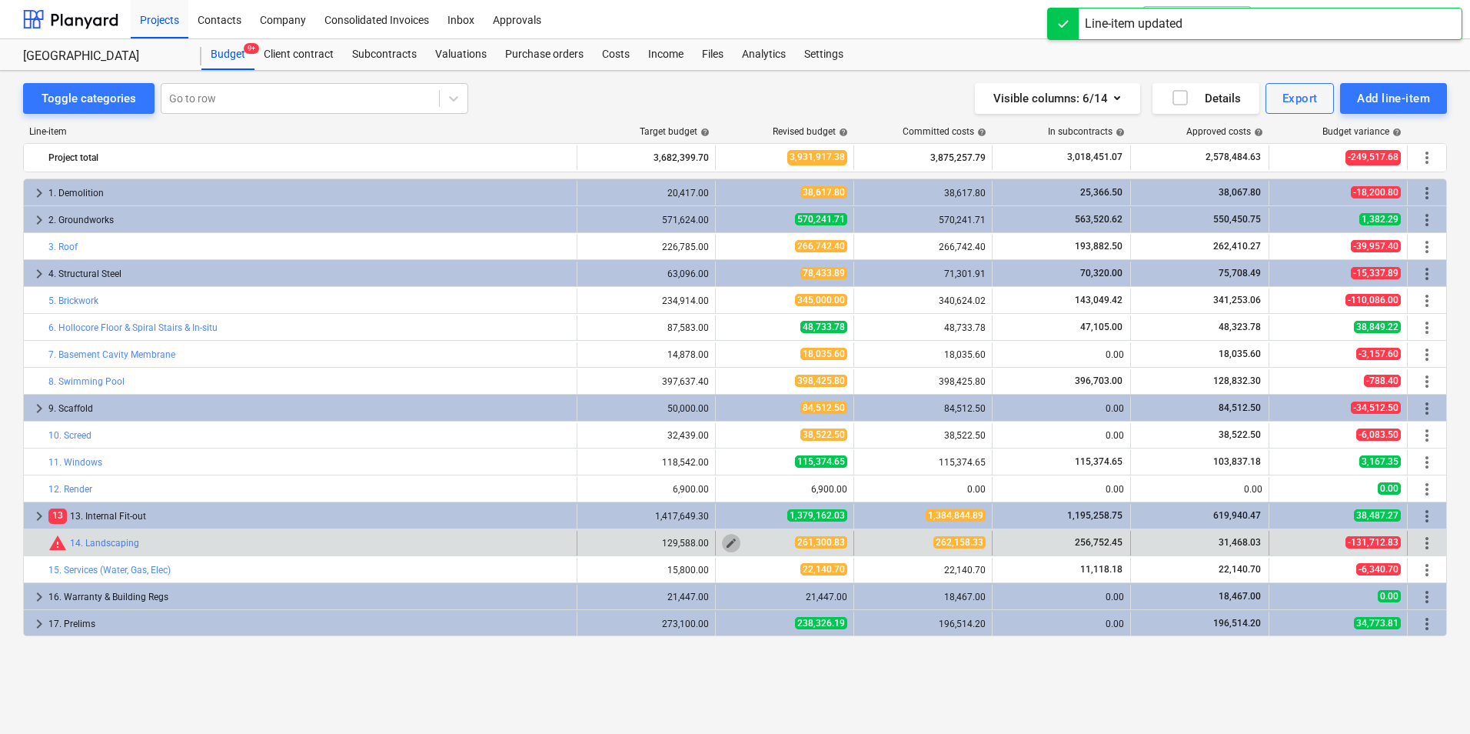
click at [728, 544] on span "edit" at bounding box center [731, 543] width 12 height 12
type textarea "x"
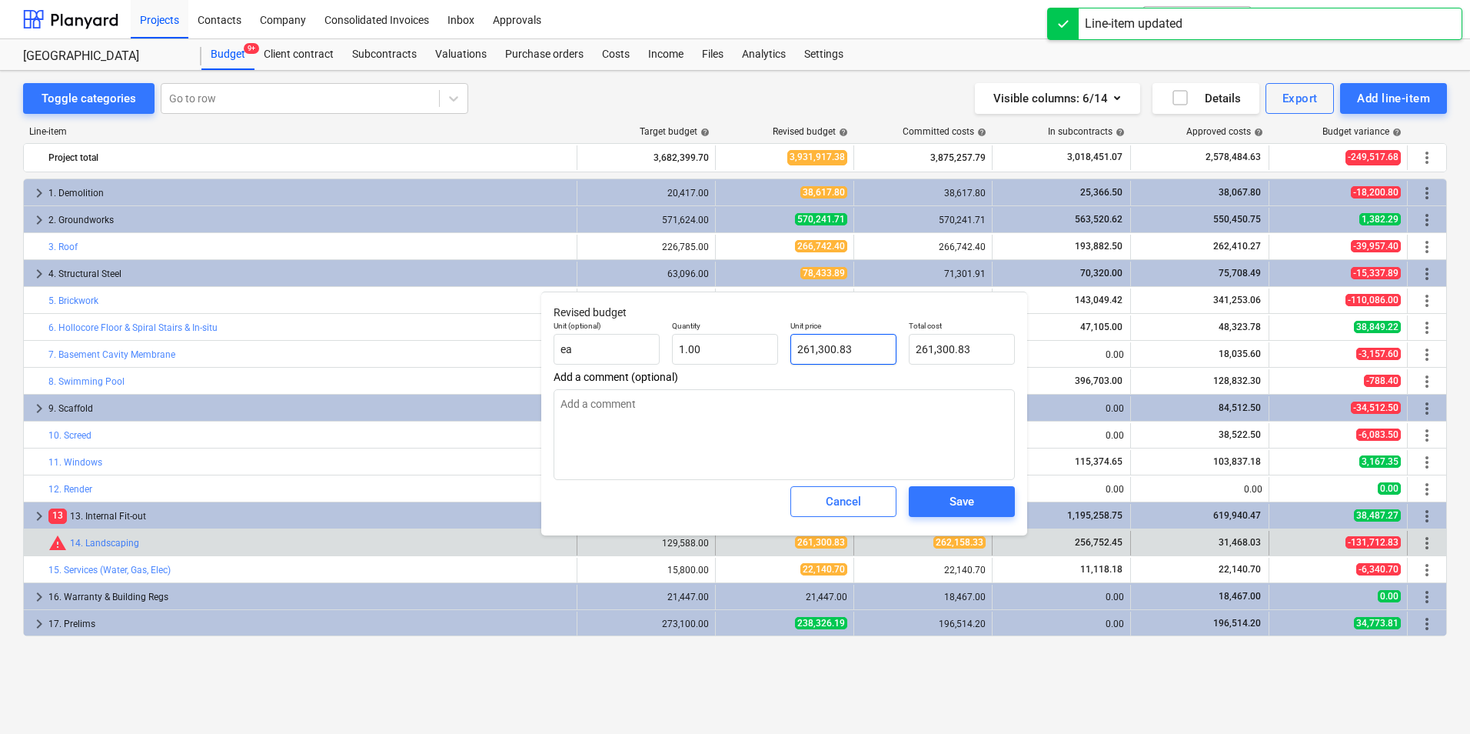
type input "261300.83"
drag, startPoint x: 856, startPoint y: 344, endPoint x: 707, endPoint y: 358, distance: 149.7
click at [777, 361] on div "Unit (optional) ea Quantity 1.00 Unit price 261300.83 Total cost 261,300.83" at bounding box center [784, 342] width 474 height 56
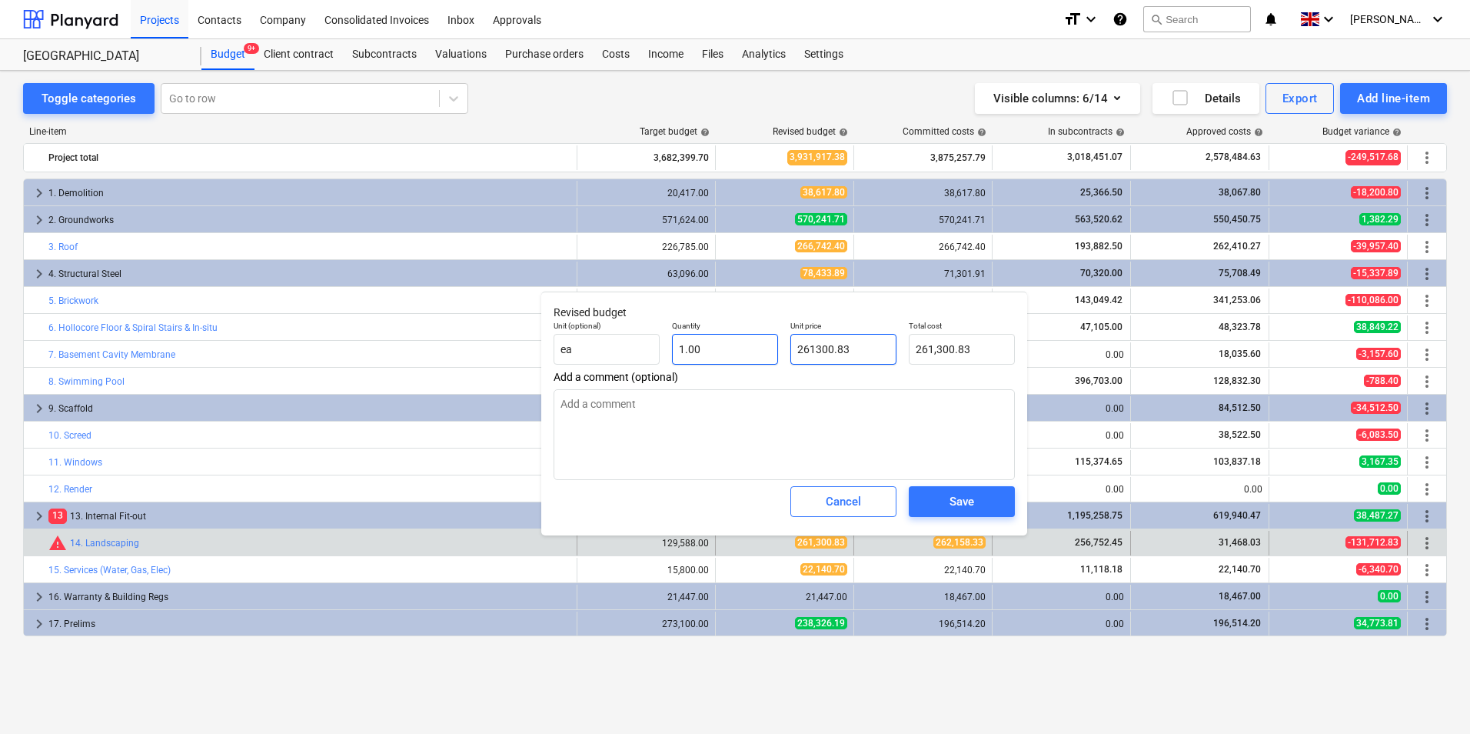
type textarea "x"
type input "2"
type input "2.00"
type textarea "x"
type input "26"
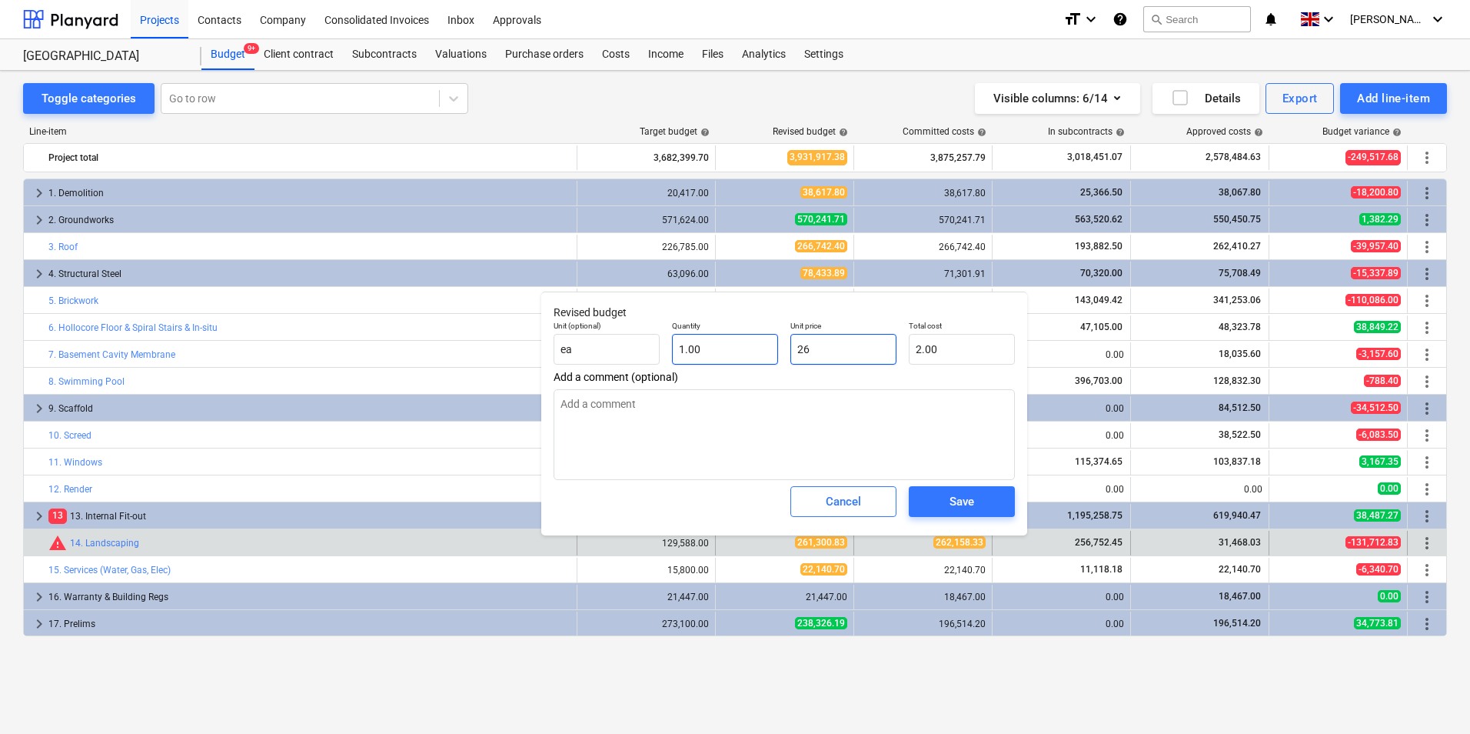
type input "26.00"
type textarea "x"
type input "262"
type input "262.00"
type textarea "x"
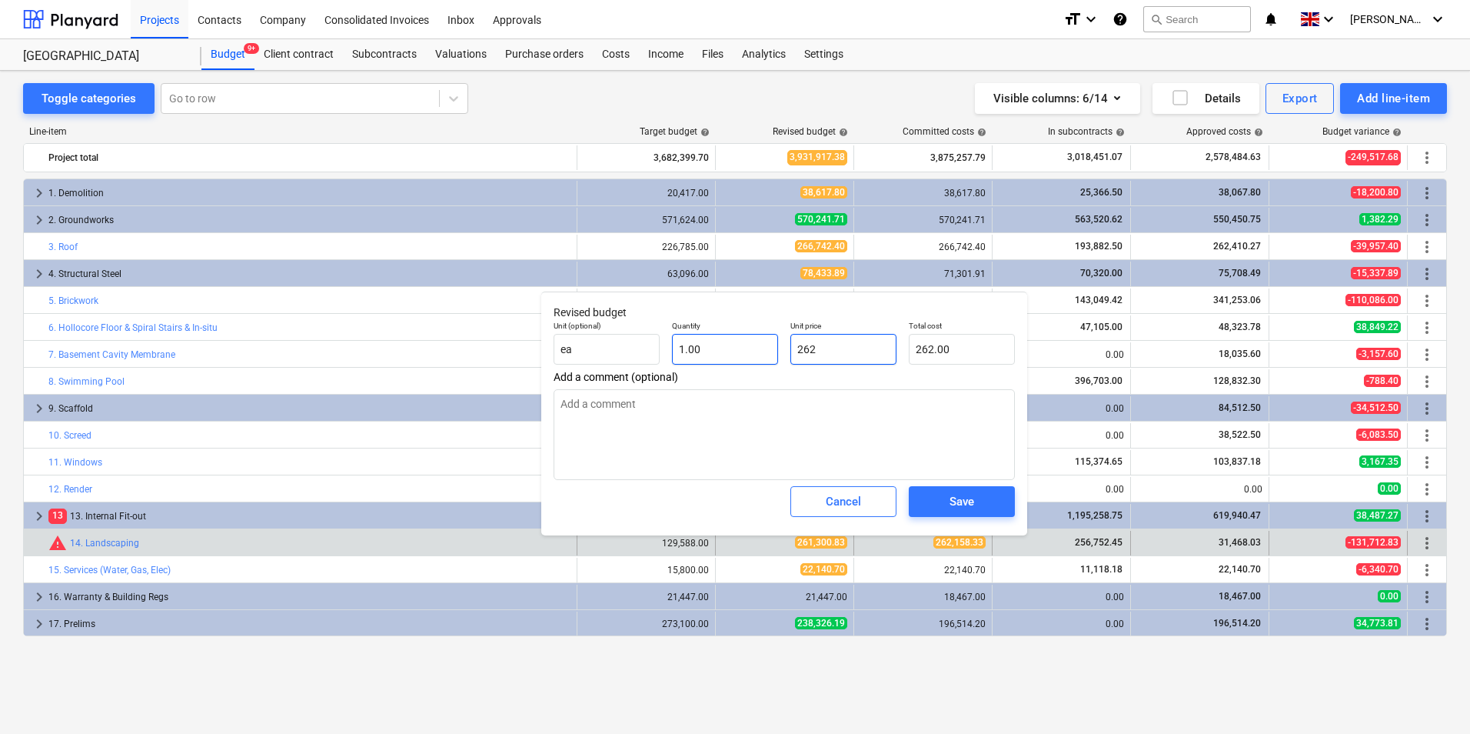
type input "2624"
type input "2,624.00"
type textarea "x"
type input "26247"
type input "26,247.00"
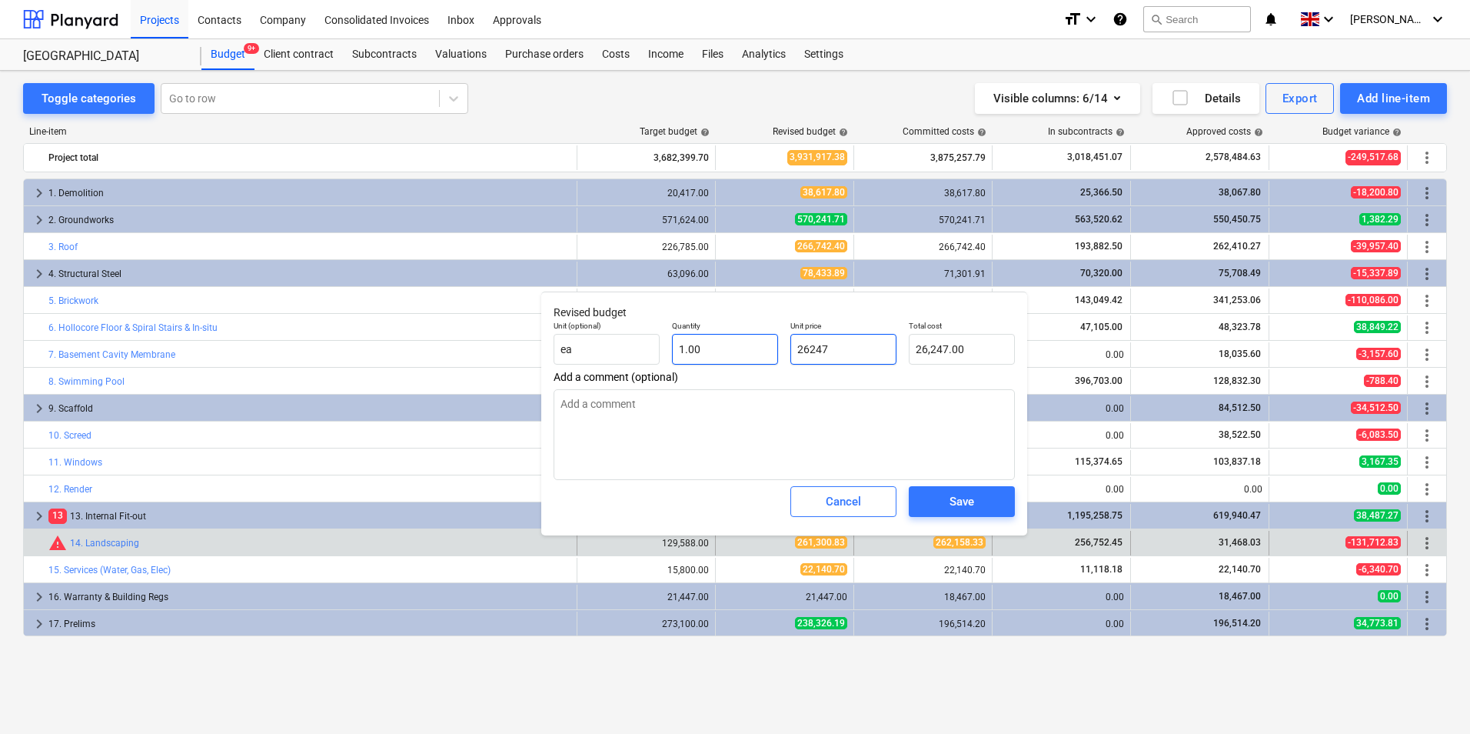
type textarea "x"
type input "2624"
type input "2,624.00"
type textarea "x"
type input "262"
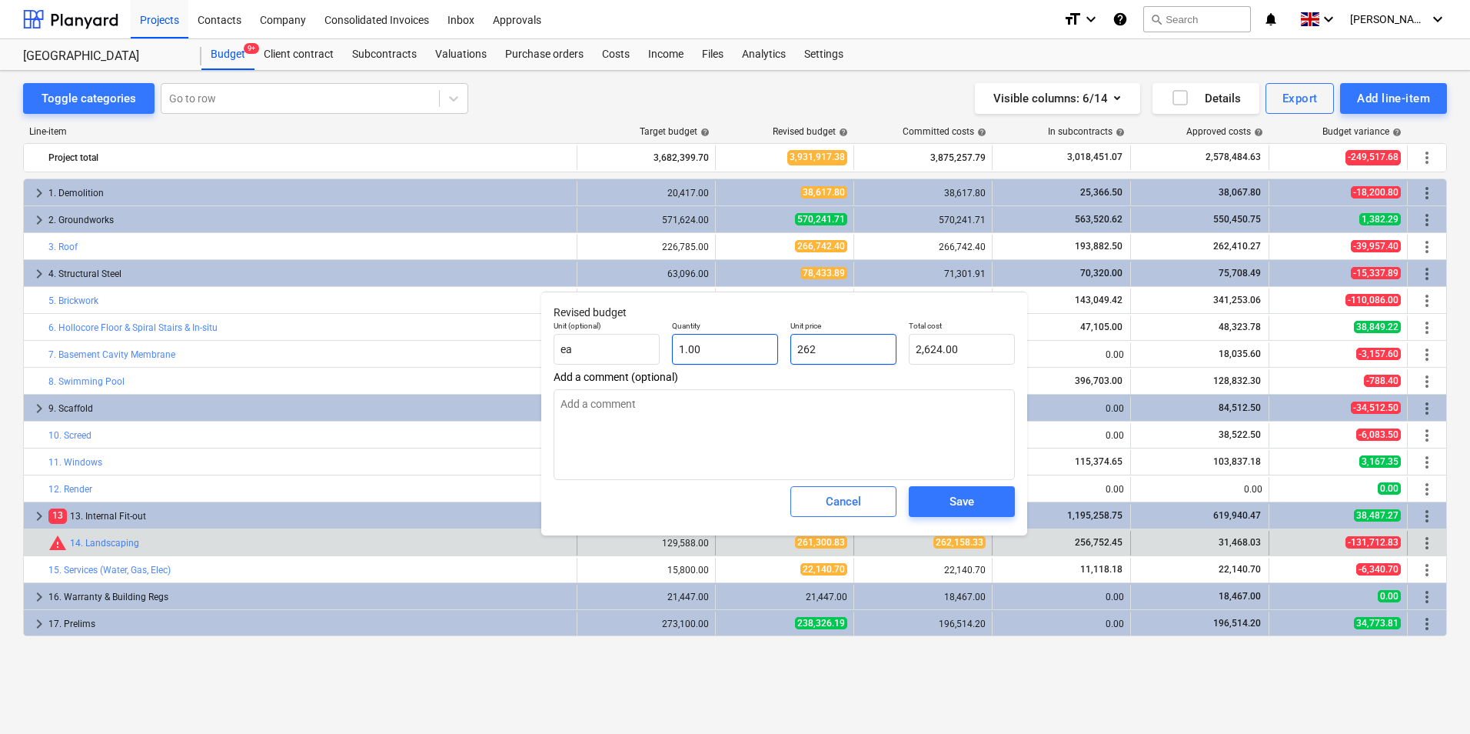
type input "262.00"
type textarea "x"
type input "2621"
type input "2,621.00"
type textarea "x"
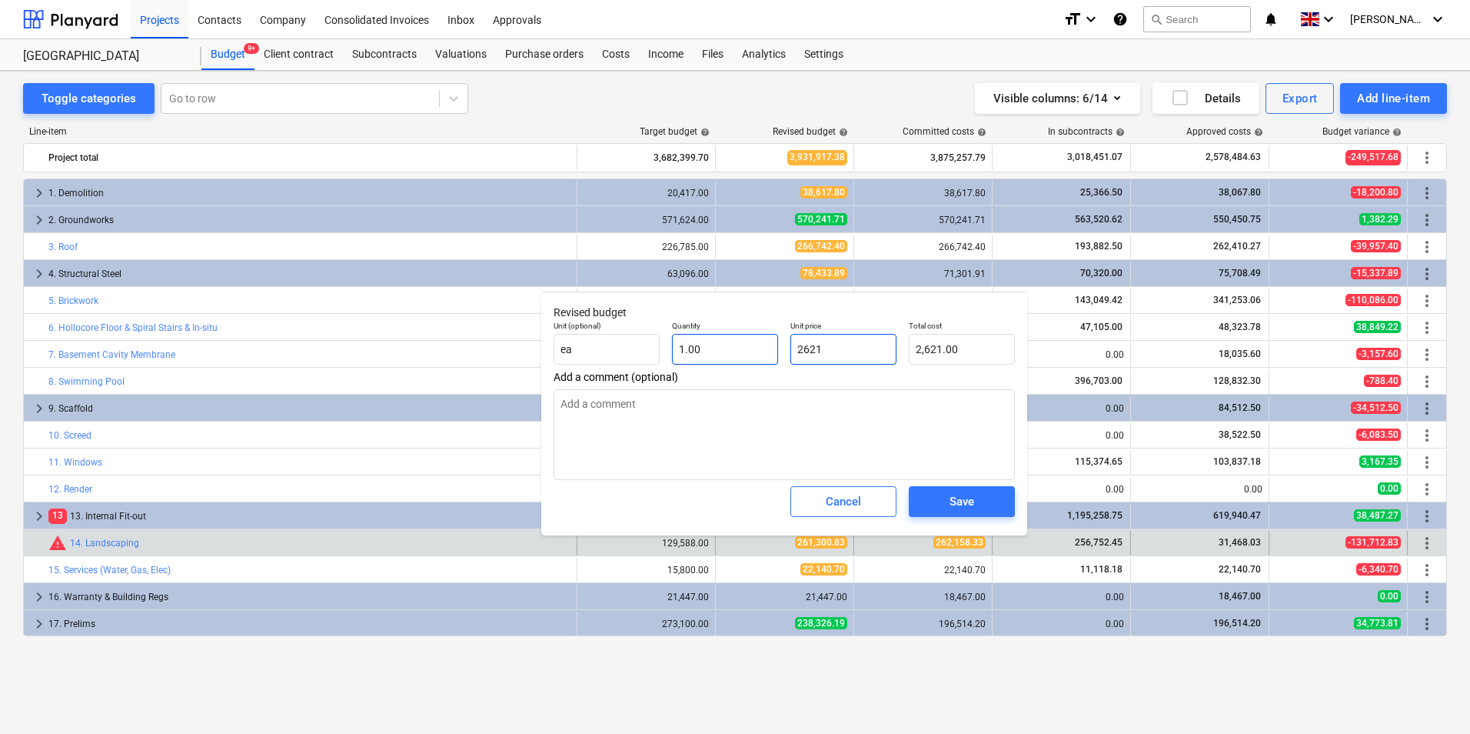
type input "26215"
type input "26,215.00"
type textarea "x"
type input "262158"
type input "262,158.00"
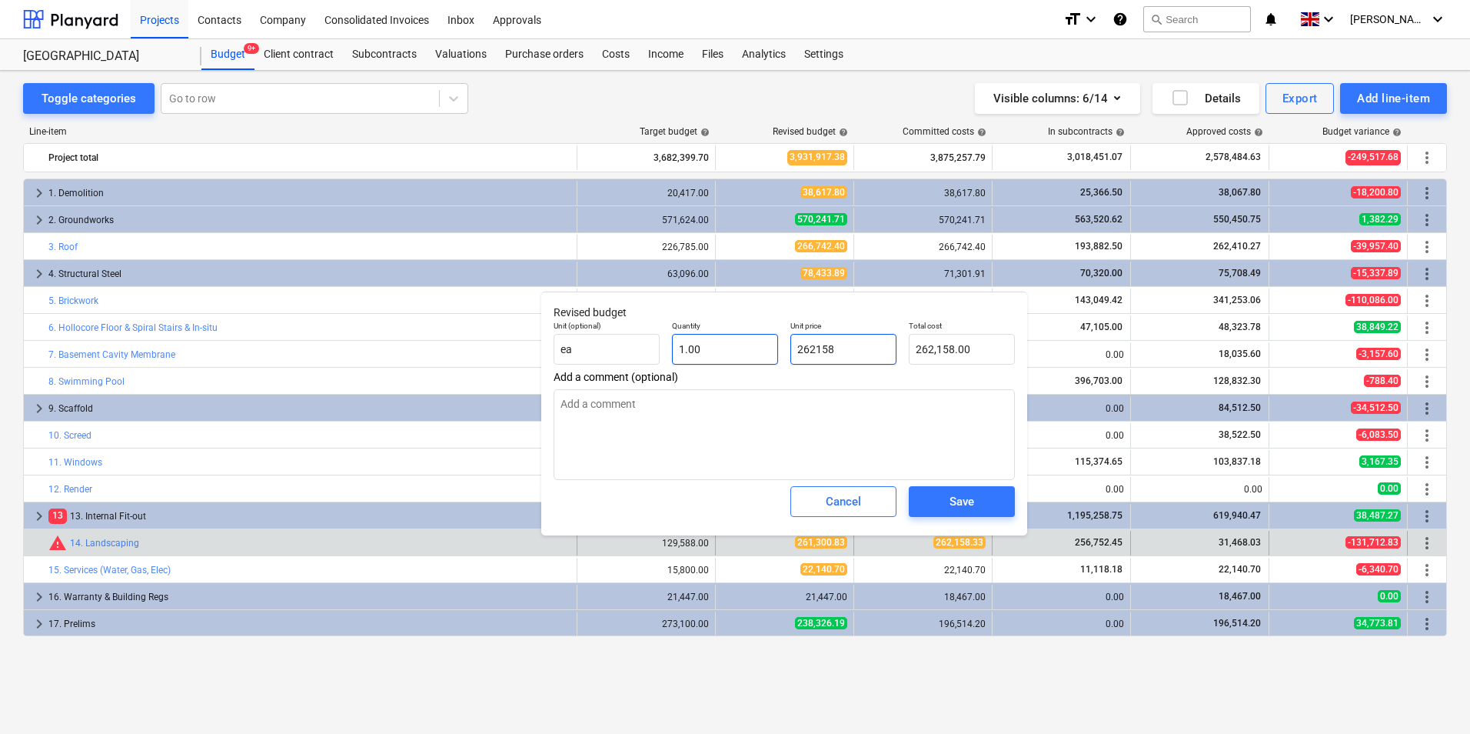
type textarea "x"
type input "262158."
type textarea "x"
type input "262158.3"
type input "262,158.30"
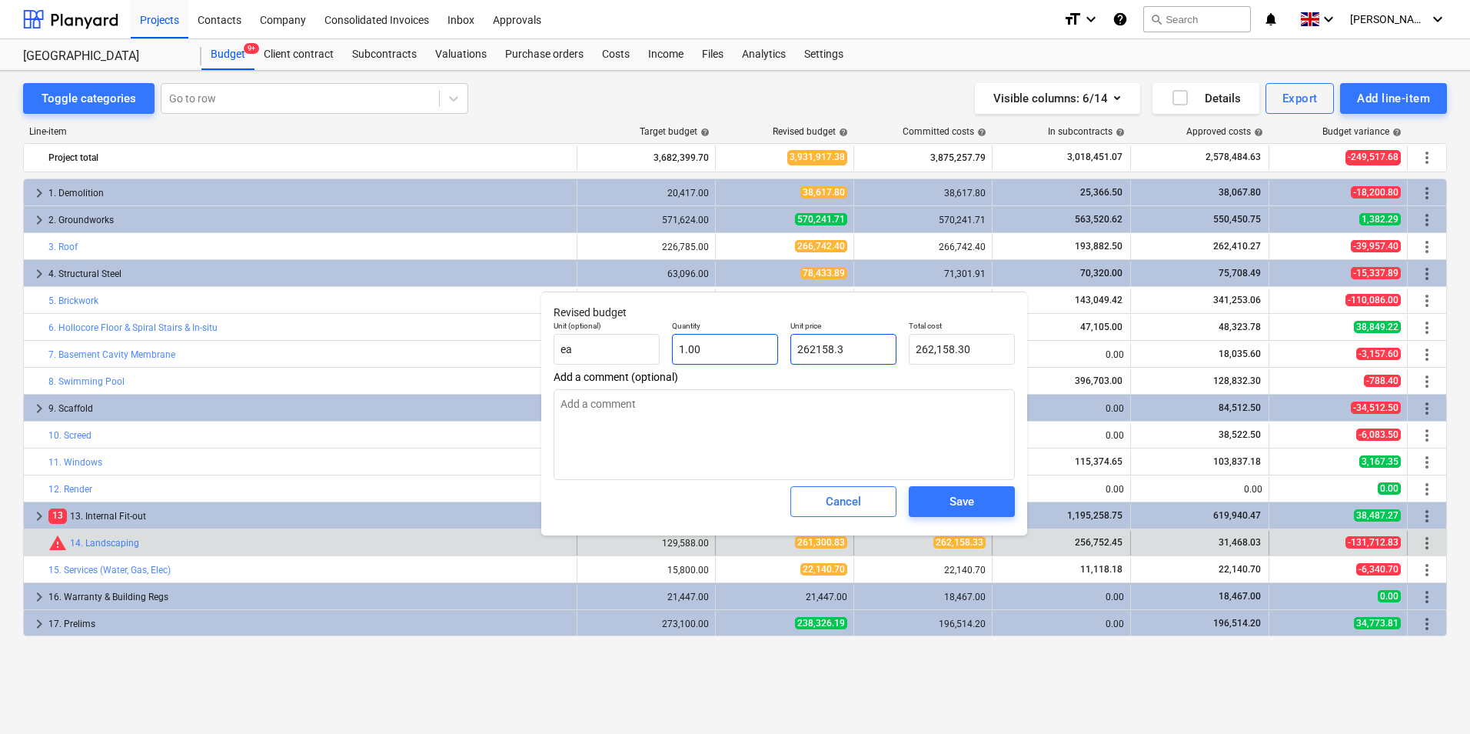
type textarea "x"
type input "262158.33"
type input "262,158.33"
type input "262158.33"
type textarea "x"
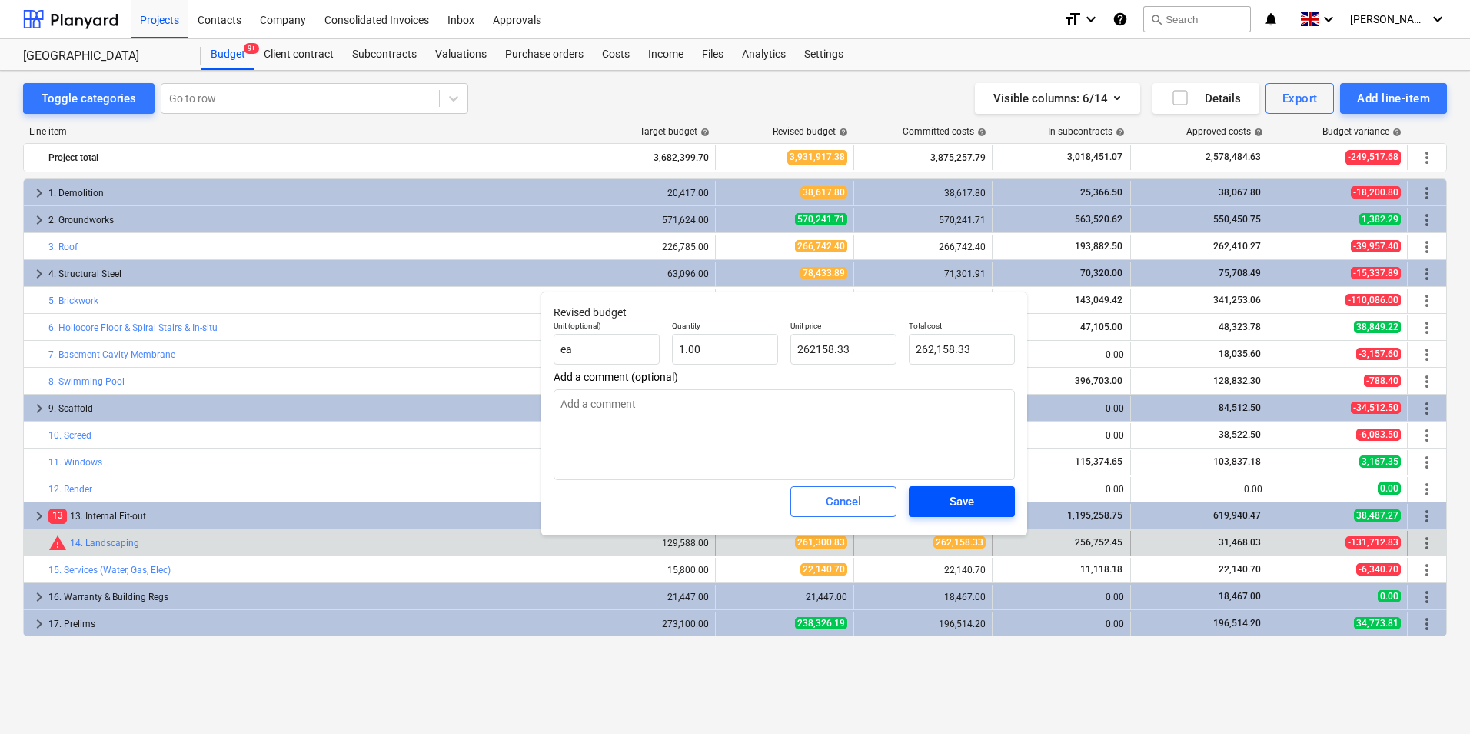
type input "262,158.33"
click at [985, 504] on span "Save" at bounding box center [961, 501] width 69 height 20
type textarea "x"
